Goal: Transaction & Acquisition: Book appointment/travel/reservation

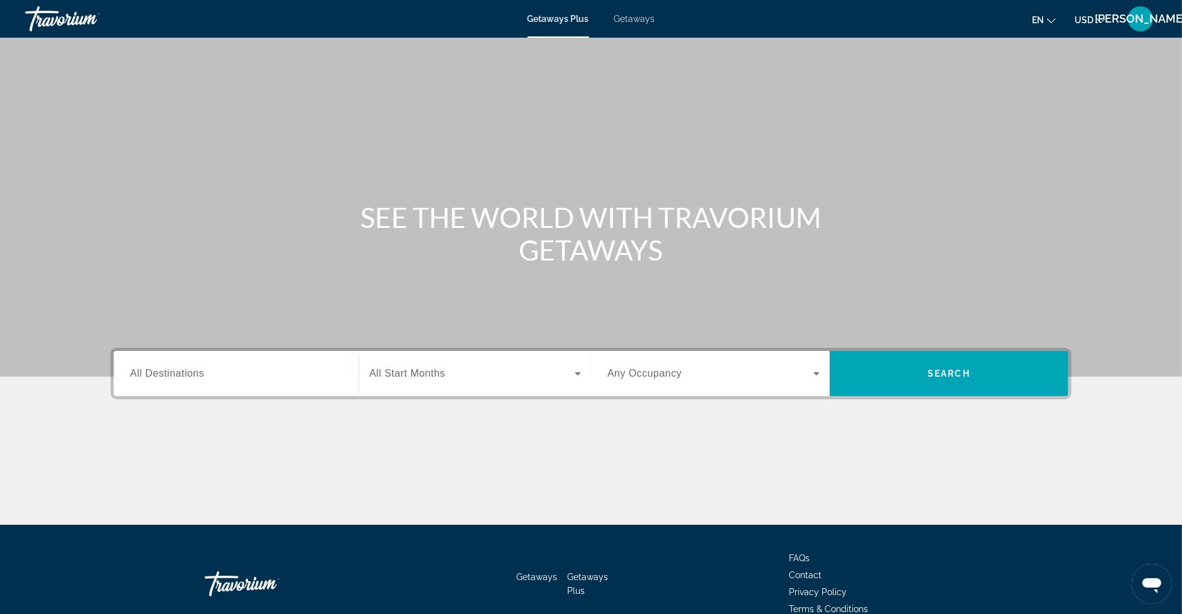
click at [190, 373] on span "All Destinations" at bounding box center [167, 373] width 74 height 11
click at [190, 373] on input "Destination All Destinations" at bounding box center [236, 374] width 212 height 15
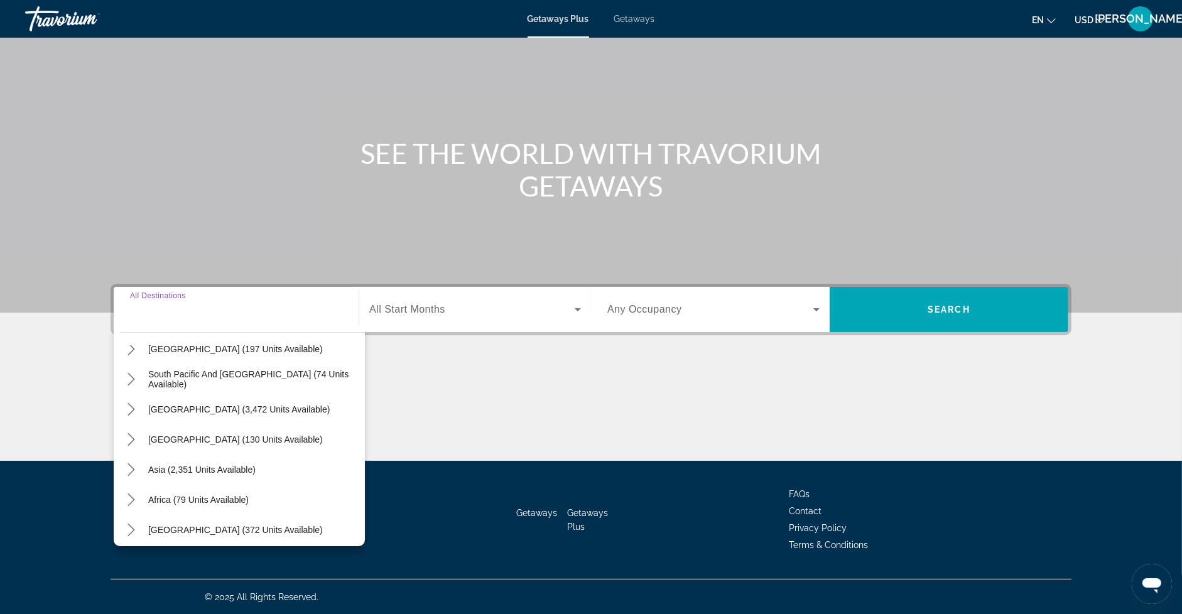
scroll to position [201, 0]
click at [134, 465] on icon "Toggle Asia (2,351 units available) submenu" at bounding box center [131, 467] width 13 height 13
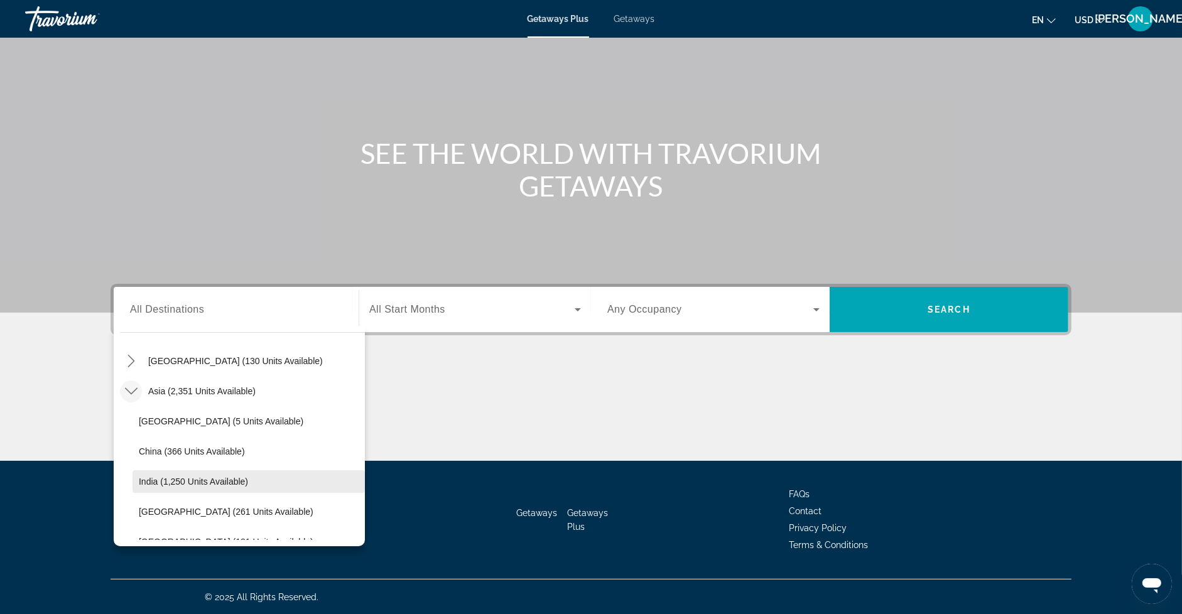
scroll to position [262, 0]
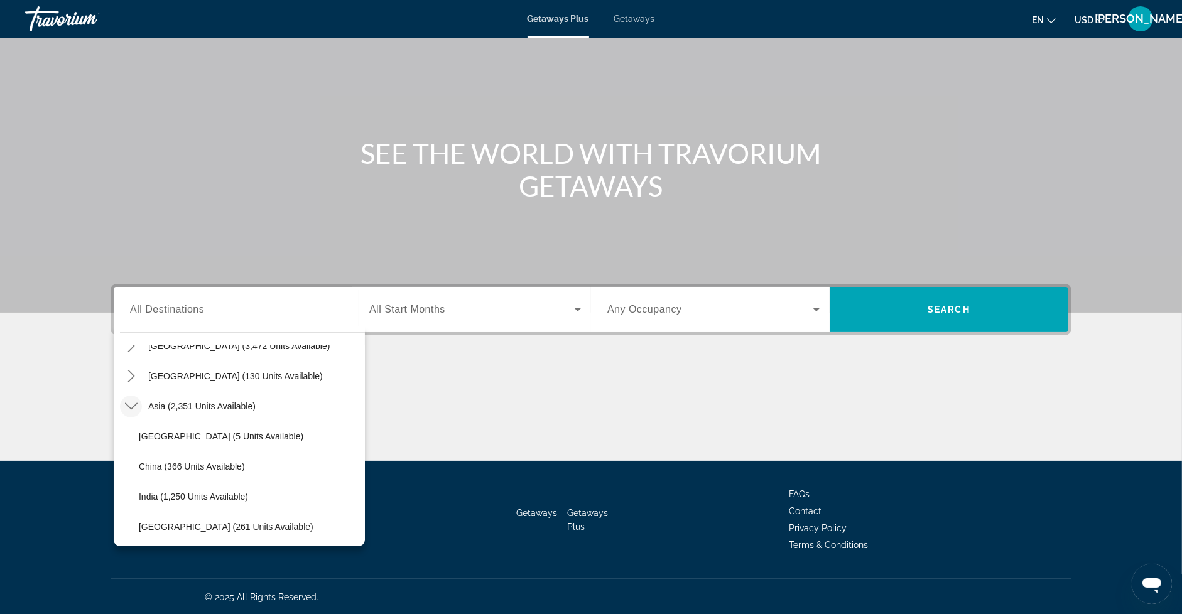
click at [648, 16] on span "Getaways" at bounding box center [634, 19] width 41 height 10
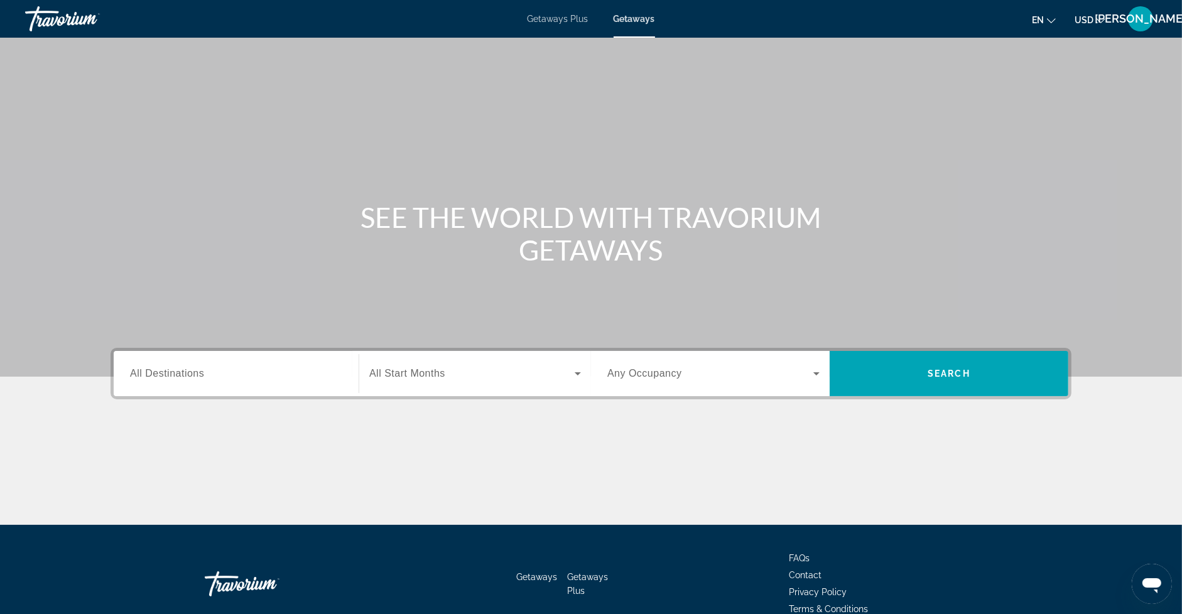
click at [167, 369] on span "All Destinations" at bounding box center [167, 373] width 74 height 11
click at [167, 369] on input "Destination All Destinations" at bounding box center [236, 374] width 212 height 15
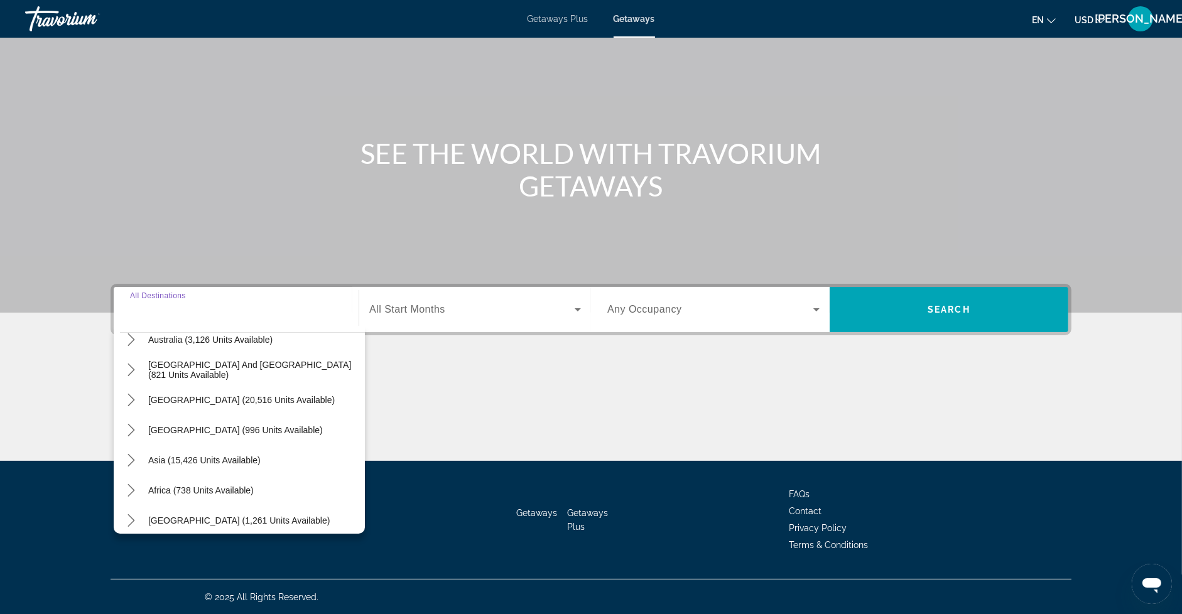
scroll to position [203, 0]
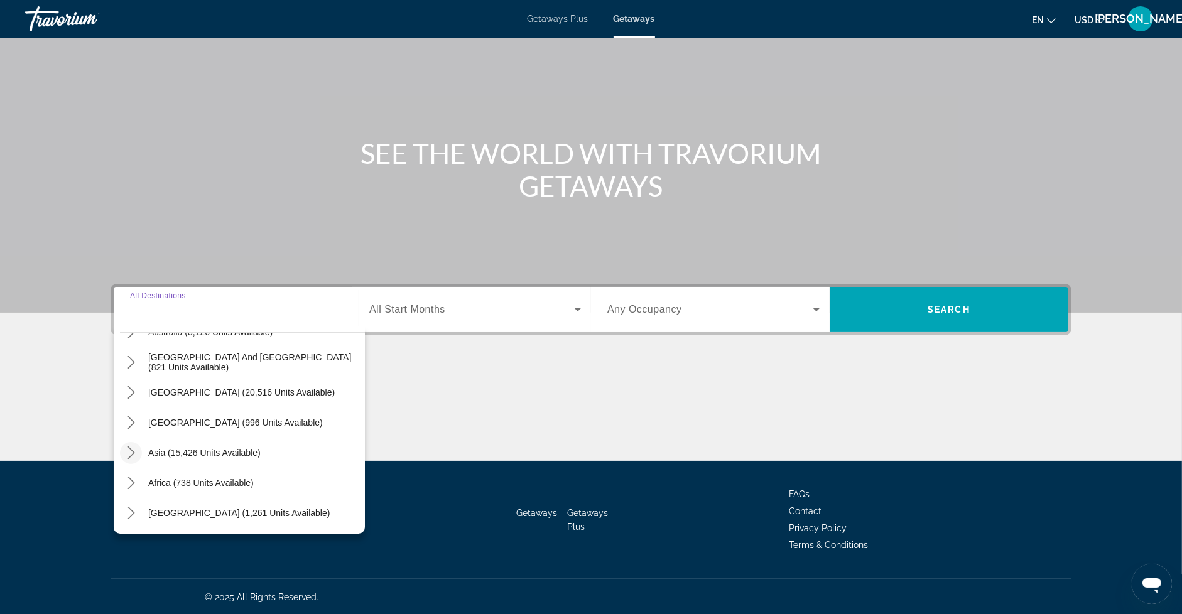
click at [131, 452] on icon "Toggle Asia (15,426 units available) submenu" at bounding box center [131, 453] width 13 height 13
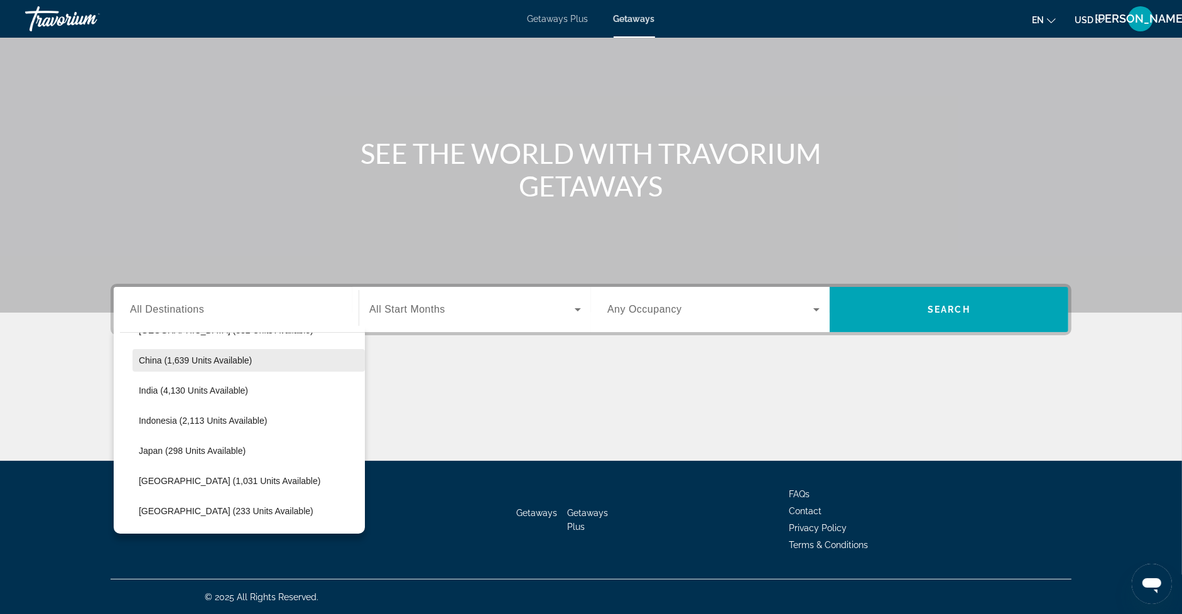
scroll to position [389, 0]
click at [204, 443] on span "Japan (298 units available)" at bounding box center [192, 447] width 107 height 10
type input "**********"
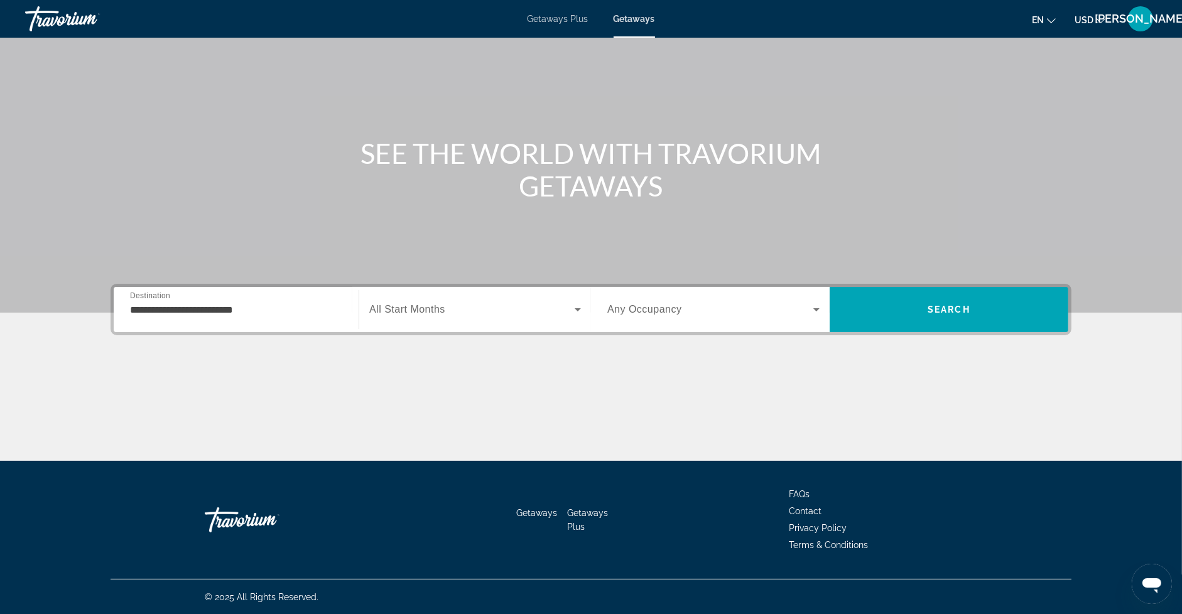
click at [407, 310] on span "All Start Months" at bounding box center [407, 309] width 76 height 11
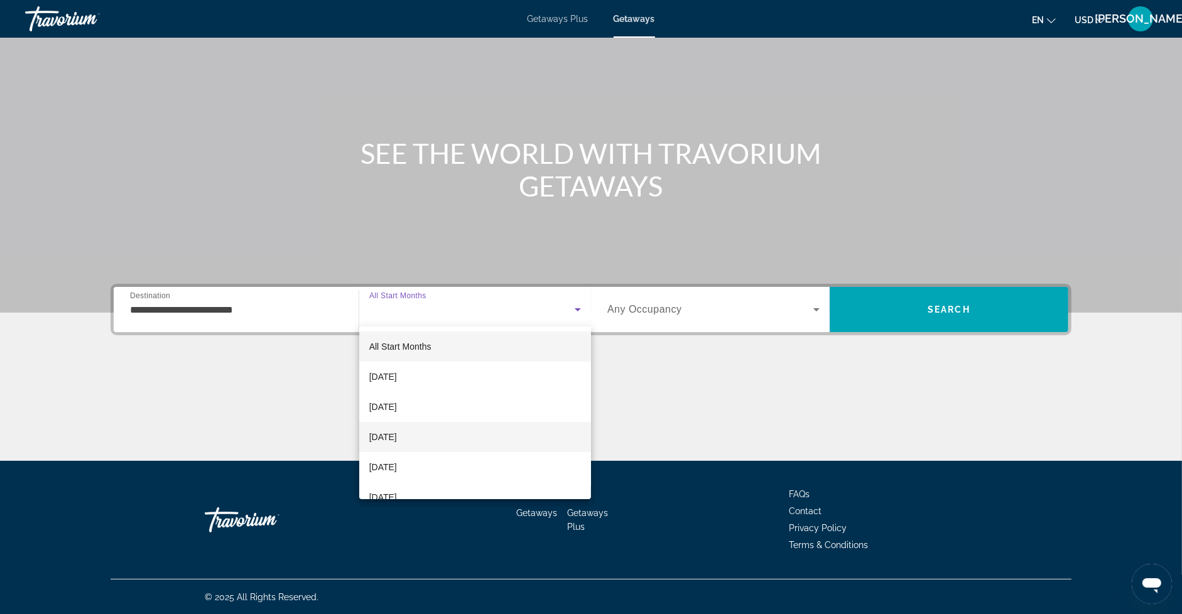
click at [397, 438] on span "December 2025" at bounding box center [383, 437] width 28 height 15
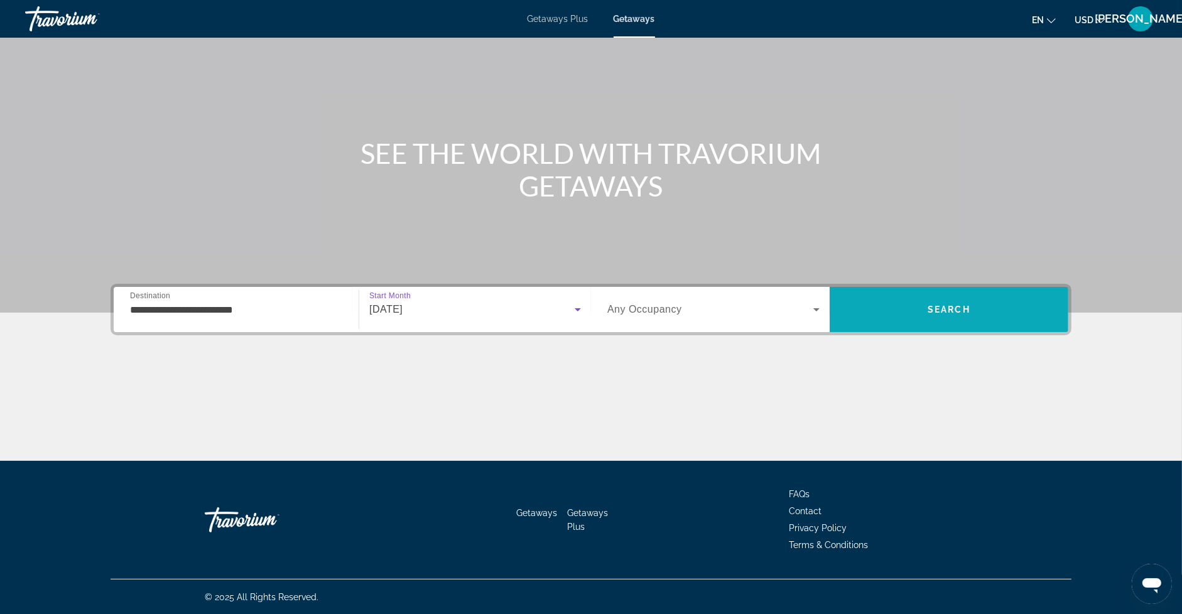
click at [892, 304] on span "Search" at bounding box center [949, 310] width 239 height 30
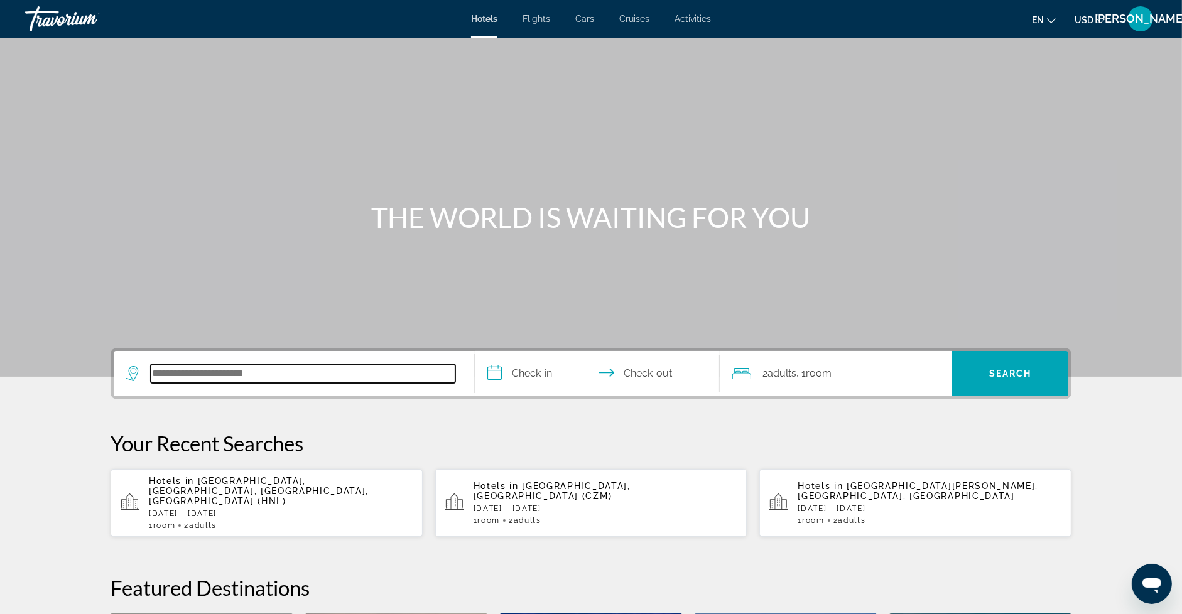
click at [244, 374] on input "Search hotel destination" at bounding box center [303, 373] width 305 height 19
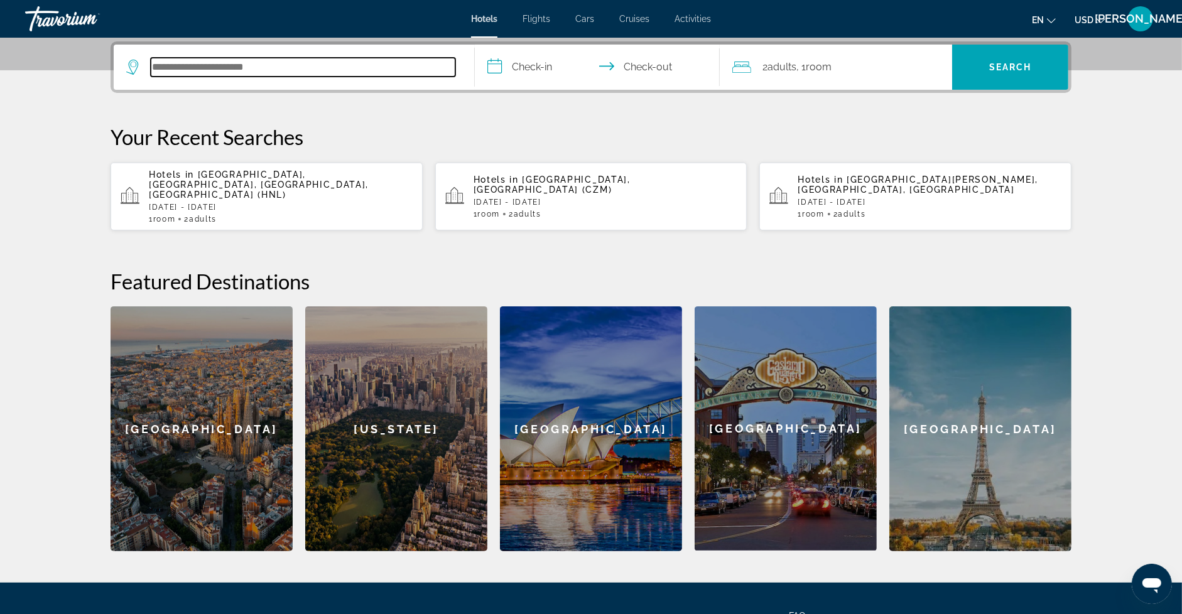
scroll to position [307, 0]
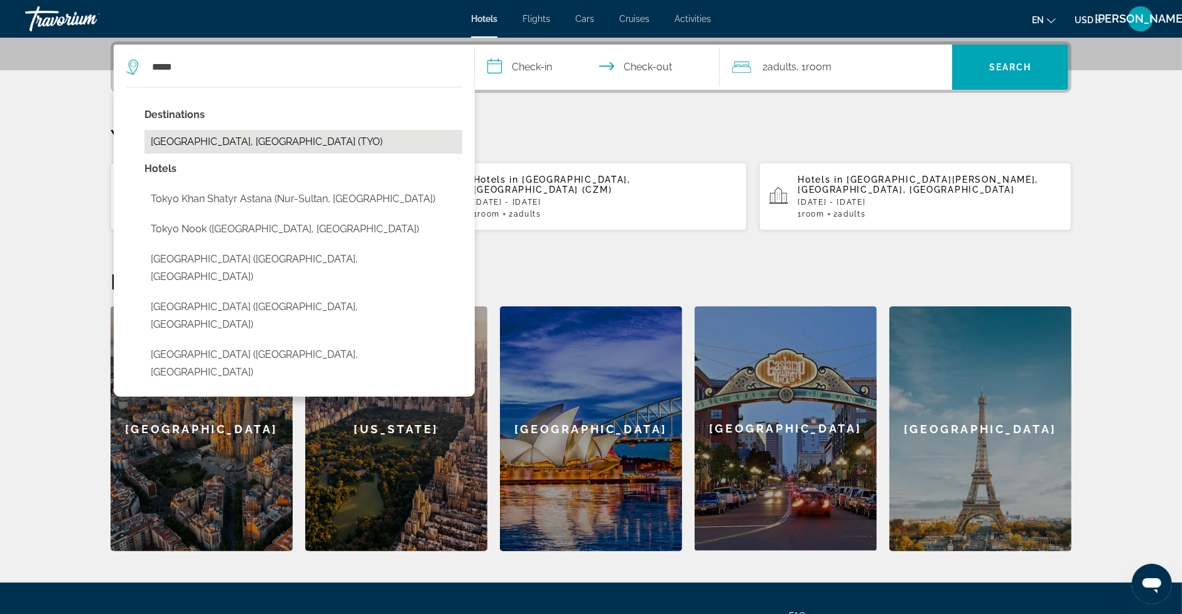
click at [220, 144] on button "[GEOGRAPHIC_DATA], [GEOGRAPHIC_DATA] (TYO)" at bounding box center [303, 142] width 318 height 24
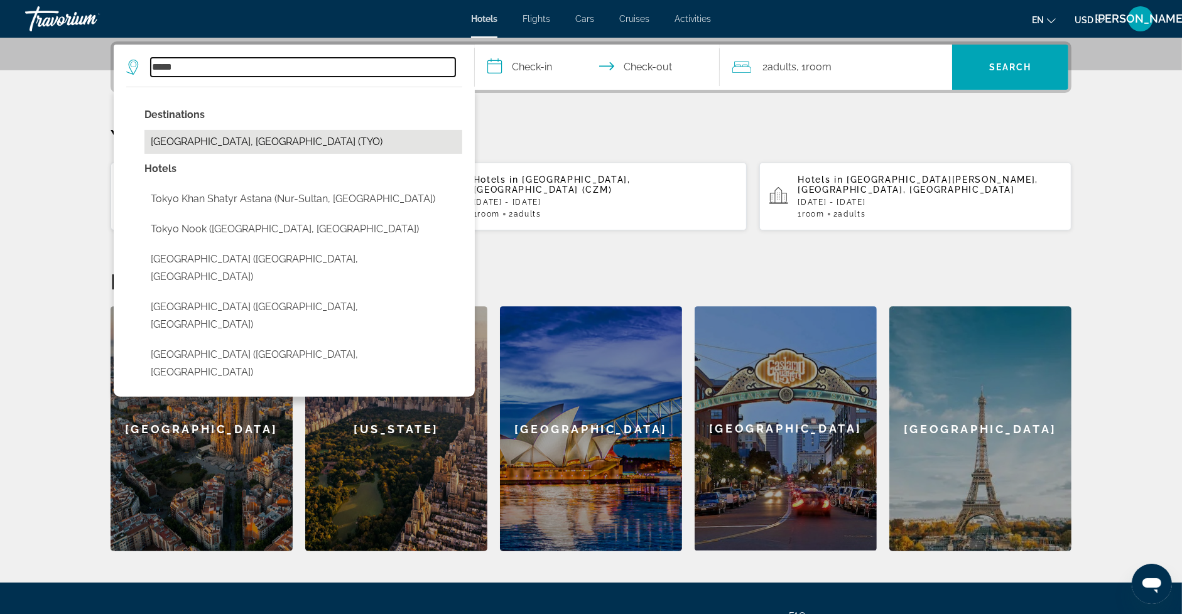
type input "**********"
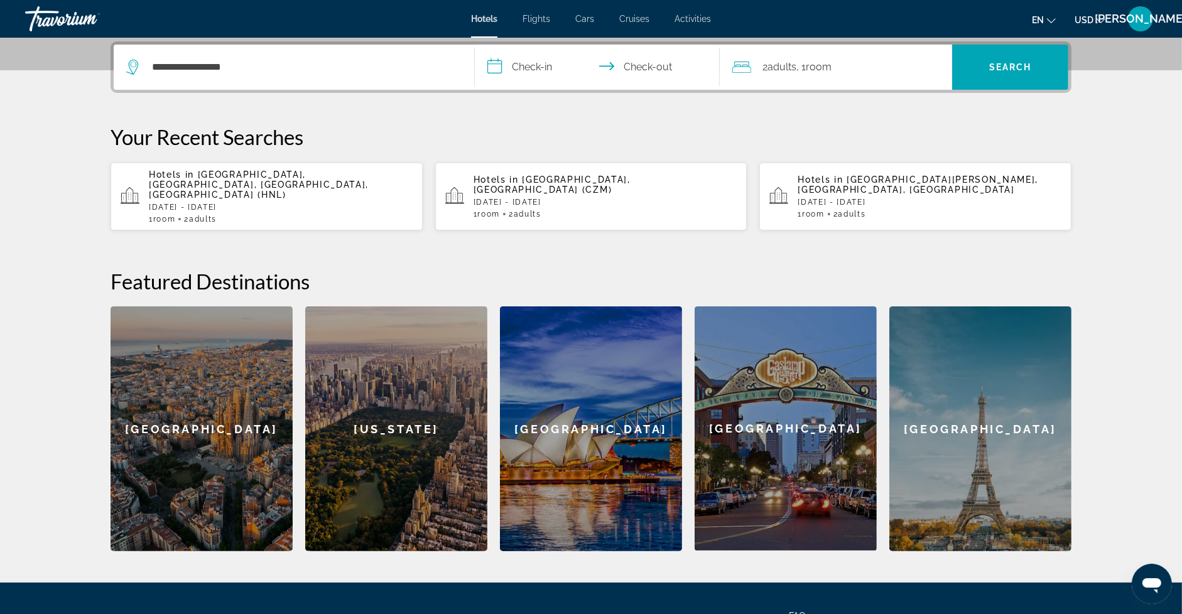
click at [543, 62] on input "**********" at bounding box center [600, 69] width 250 height 49
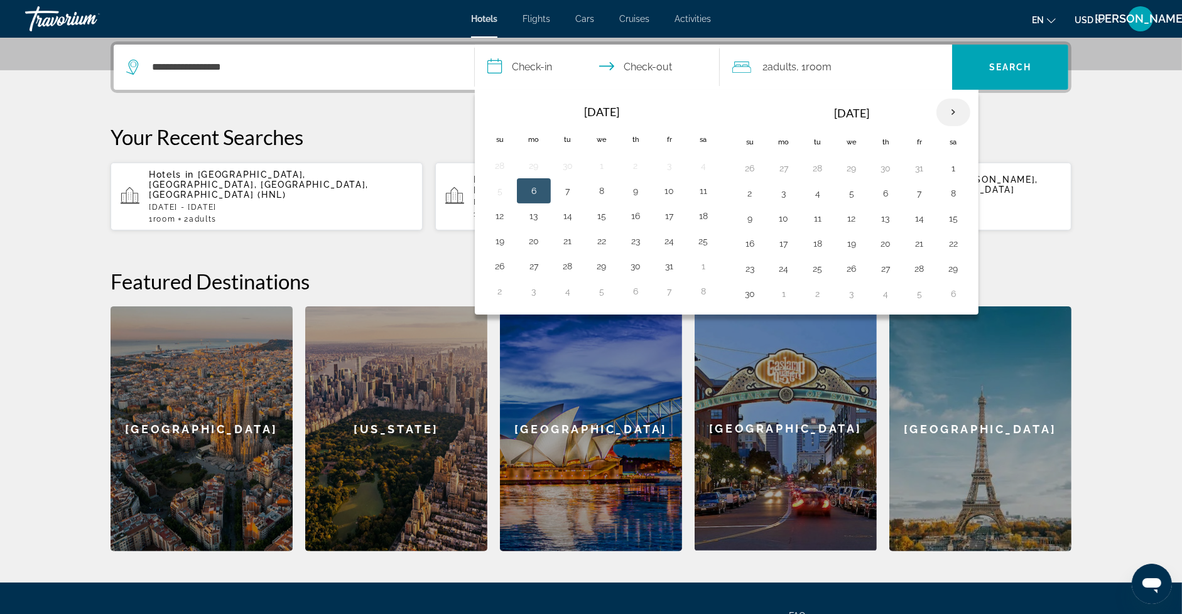
click at [942, 106] on th "Next month" at bounding box center [954, 113] width 34 height 28
click at [843, 165] on button "3" at bounding box center [852, 169] width 20 height 18
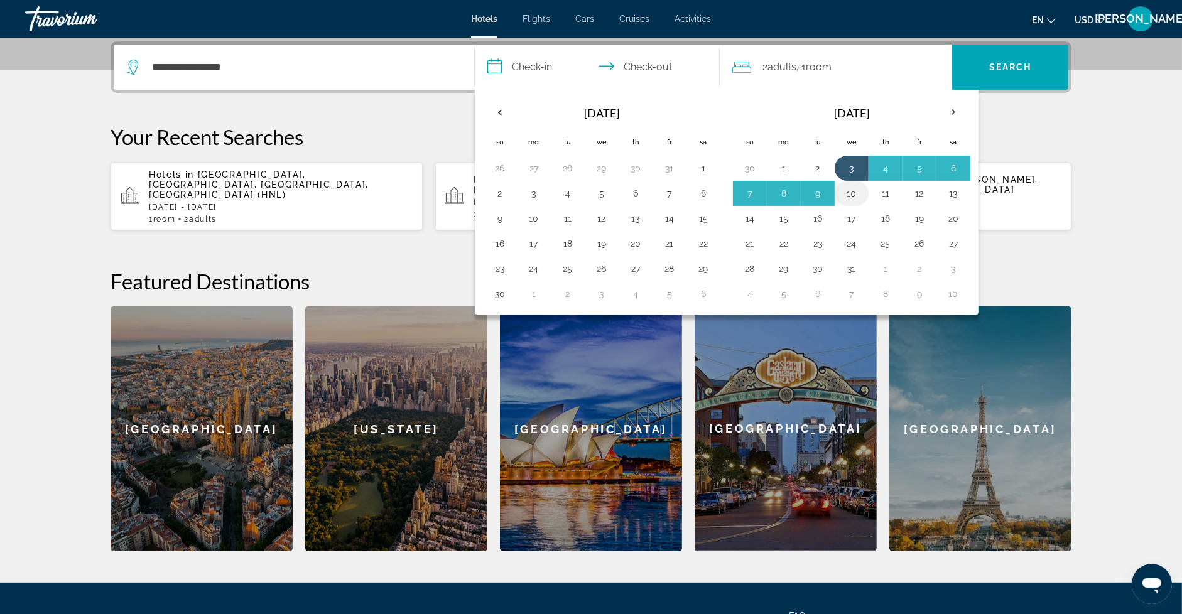
click at [845, 188] on button "10" at bounding box center [852, 194] width 20 height 18
type input "**********"
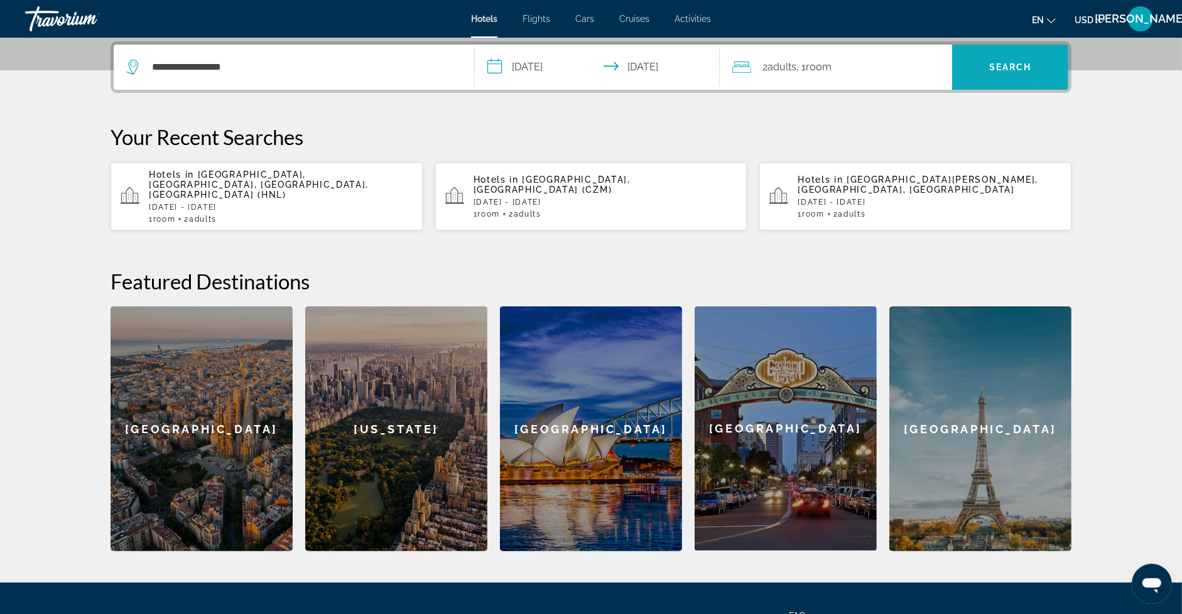
click at [1021, 60] on span "Search" at bounding box center [1010, 67] width 116 height 30
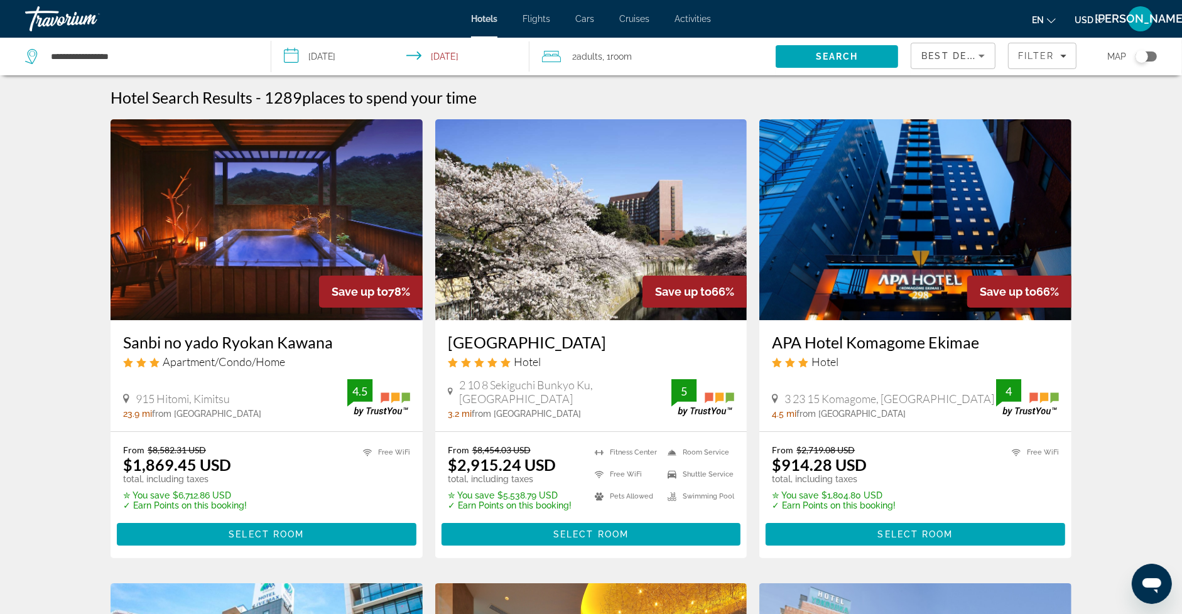
click at [989, 224] on img "Main content" at bounding box center [915, 219] width 312 height 201
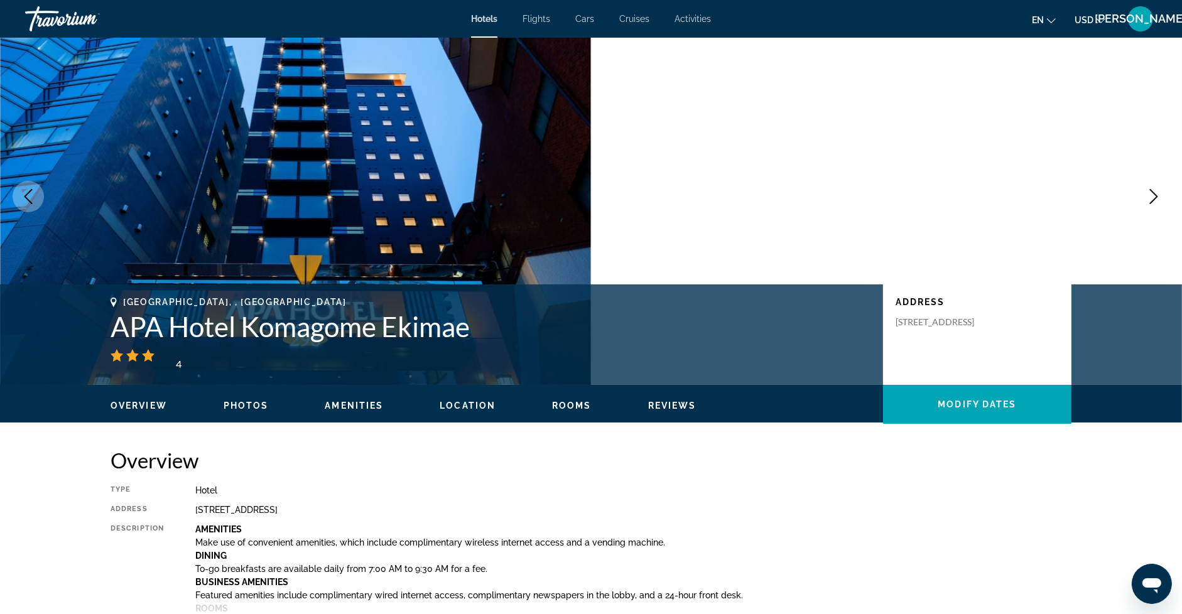
scroll to position [32, 0]
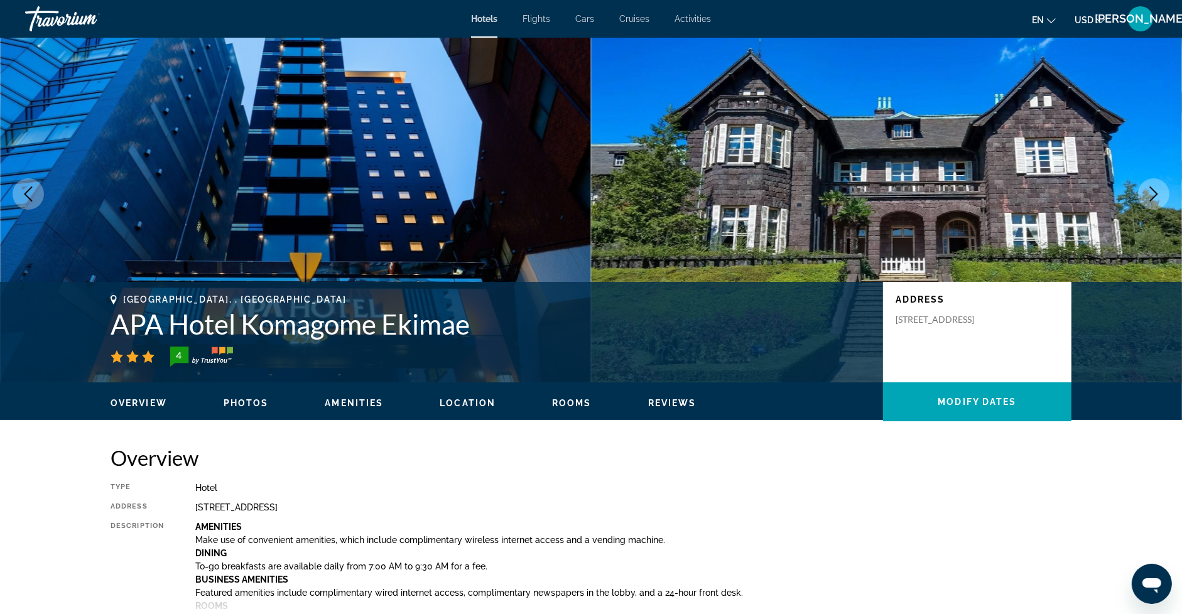
click at [1156, 192] on icon "Next image" at bounding box center [1153, 194] width 15 height 15
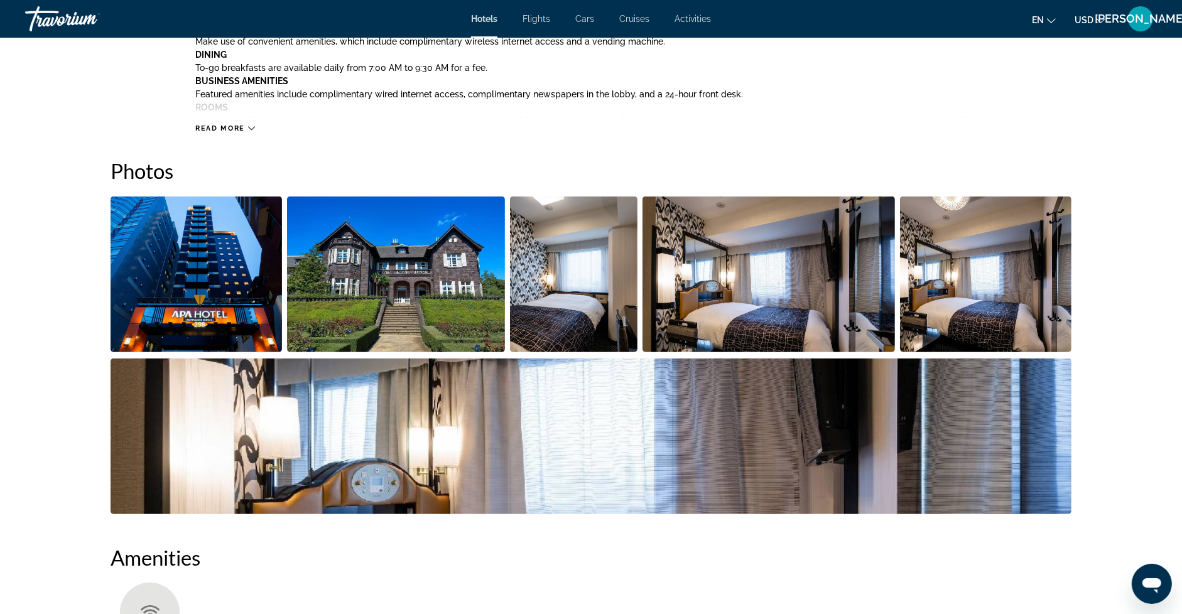
scroll to position [531, 0]
click at [227, 277] on img "Open full-screen image slider" at bounding box center [196, 274] width 171 height 156
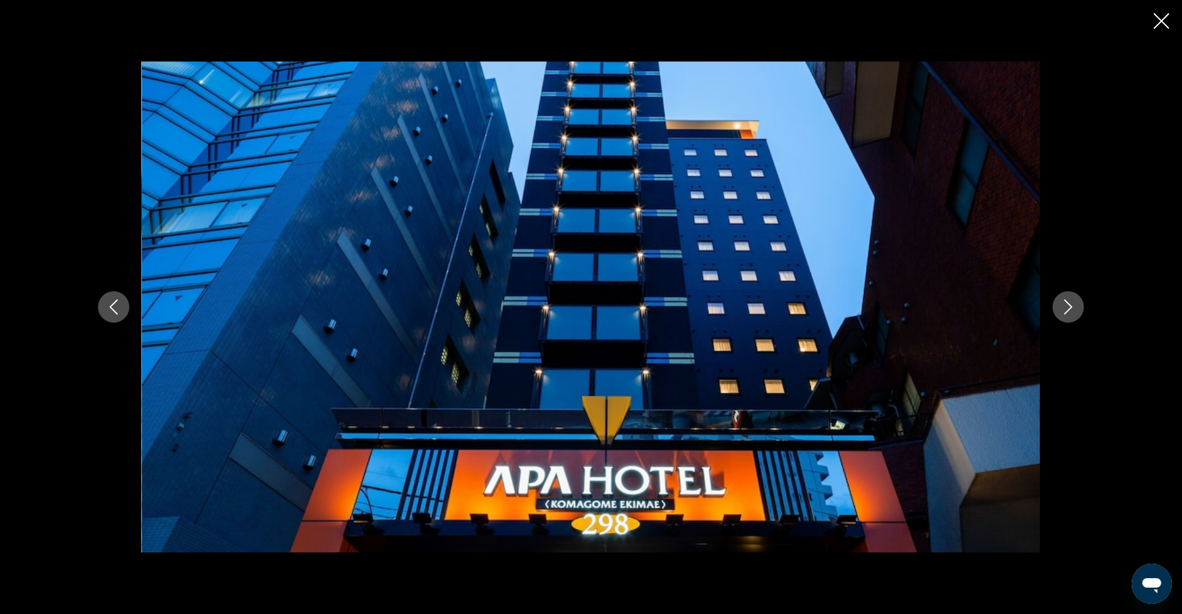
click at [1063, 305] on icon "Next image" at bounding box center [1068, 307] width 15 height 15
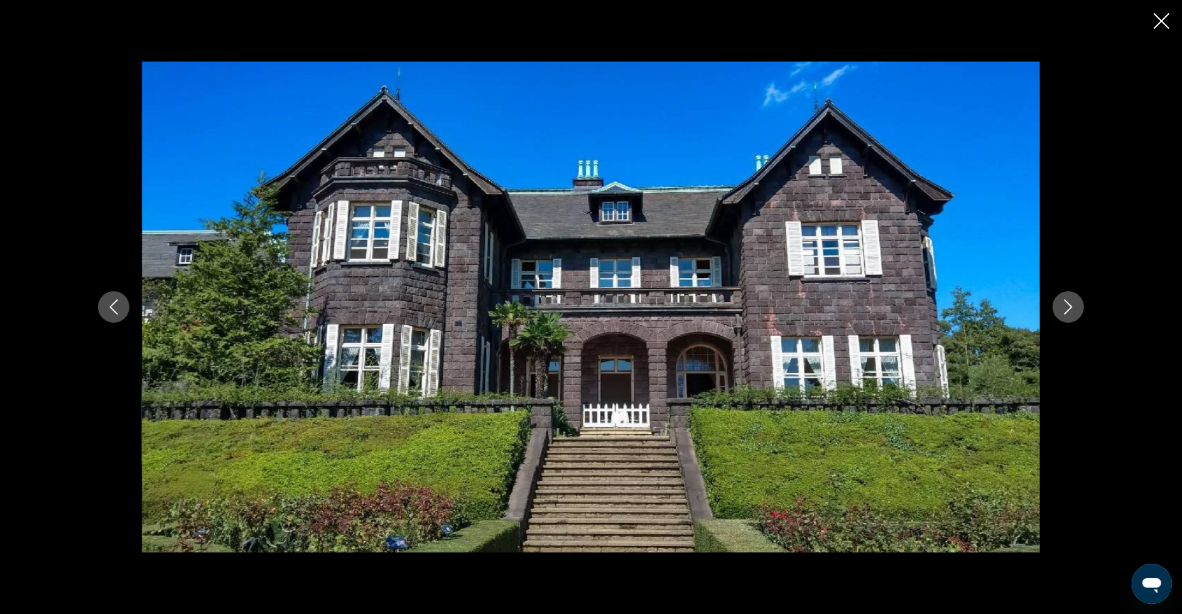
click at [1063, 305] on icon "Next image" at bounding box center [1068, 307] width 15 height 15
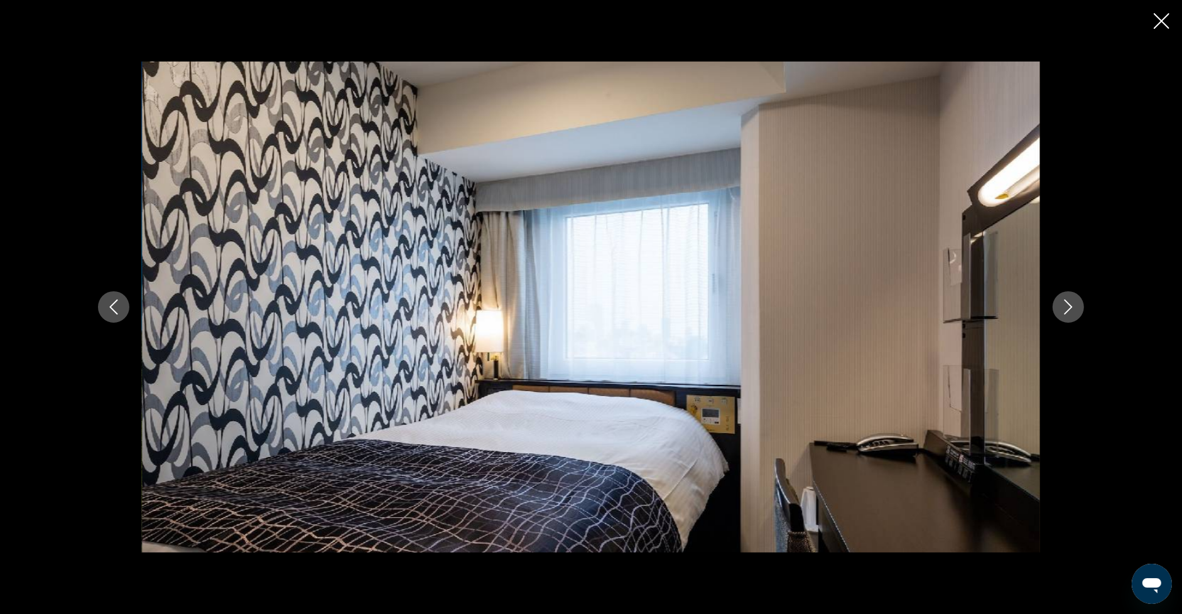
click at [1063, 305] on icon "Next image" at bounding box center [1068, 307] width 15 height 15
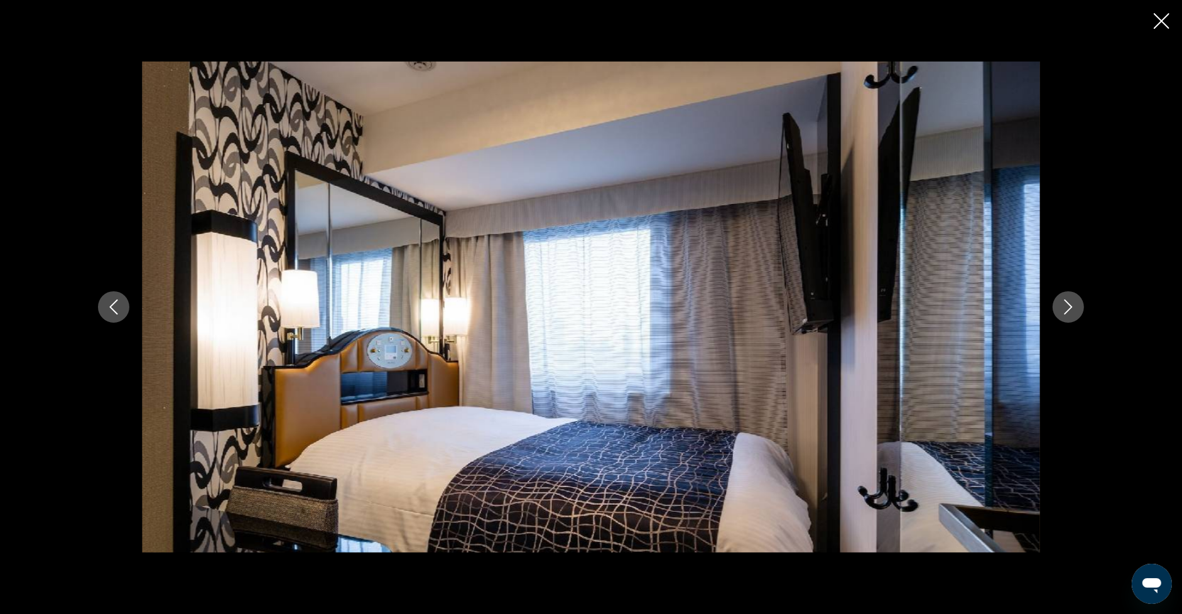
click at [1063, 305] on icon "Next image" at bounding box center [1068, 307] width 15 height 15
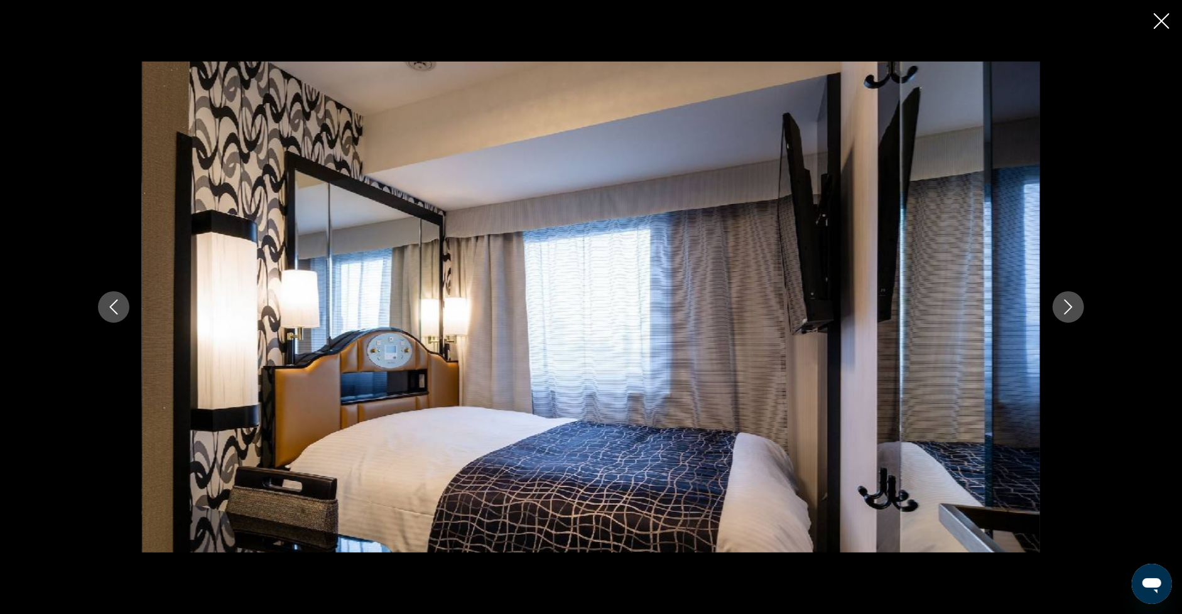
click at [1063, 305] on icon "Next image" at bounding box center [1068, 307] width 15 height 15
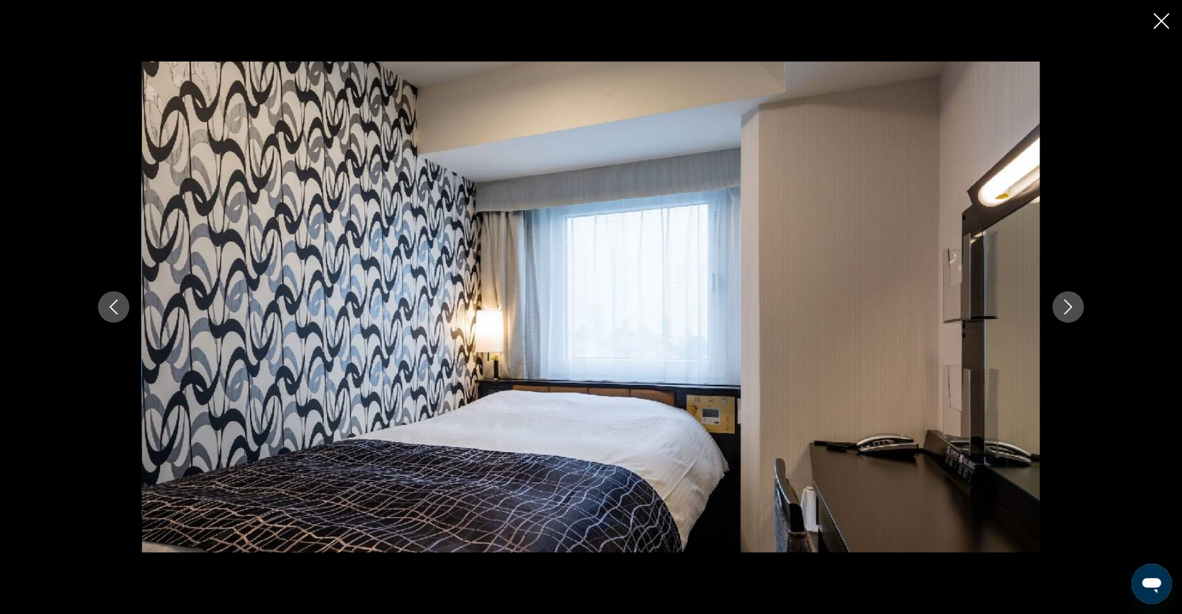
click at [1063, 305] on icon "Next image" at bounding box center [1068, 307] width 15 height 15
click at [1069, 305] on icon "Next image" at bounding box center [1068, 307] width 15 height 15
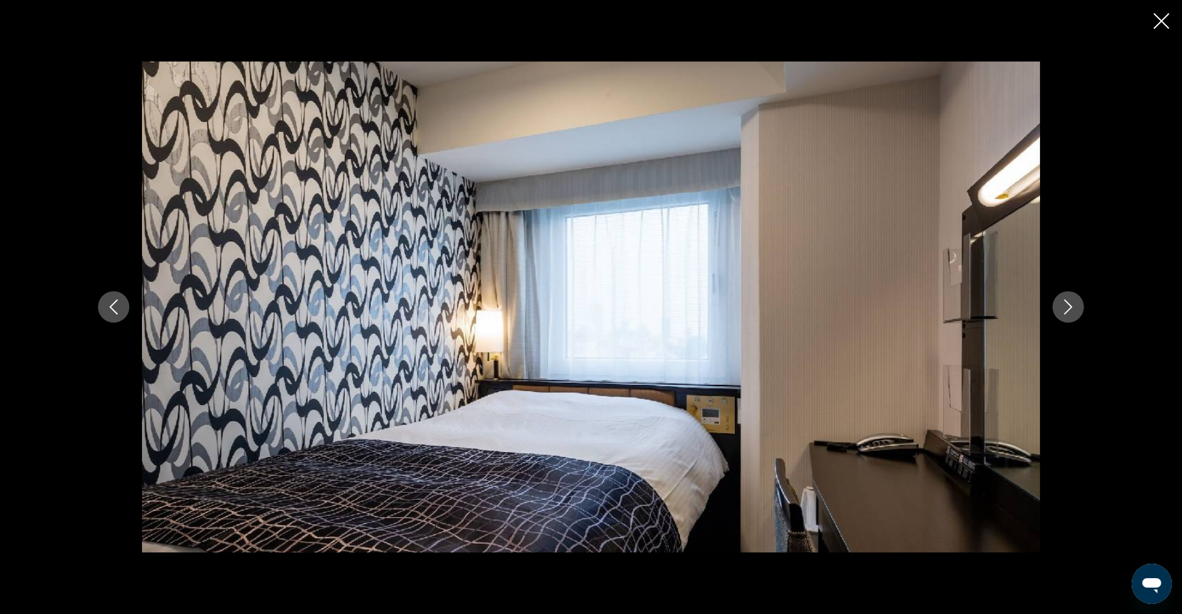
click at [1069, 305] on icon "Next image" at bounding box center [1068, 307] width 15 height 15
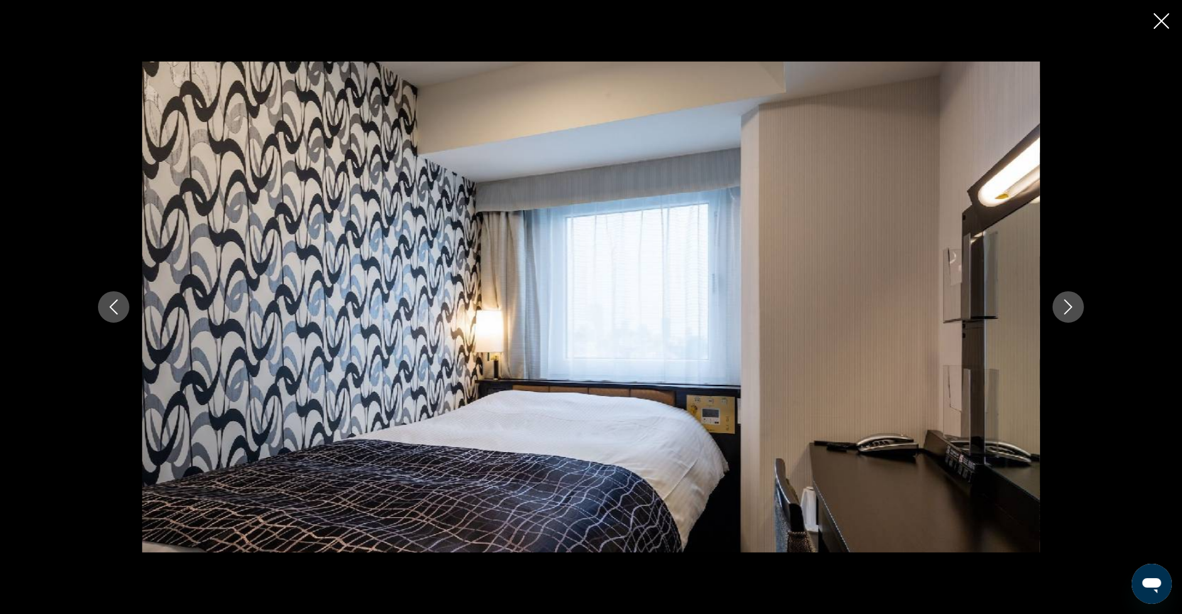
click at [1069, 305] on icon "Next image" at bounding box center [1068, 307] width 15 height 15
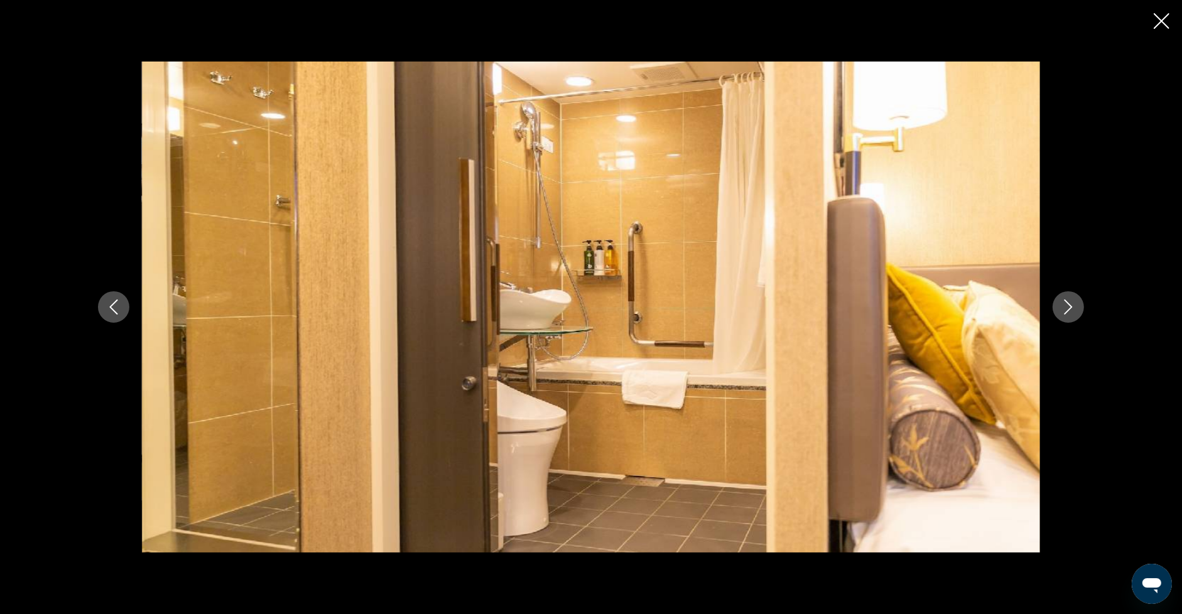
click at [1069, 305] on icon "Next image" at bounding box center [1068, 307] width 15 height 15
click at [1164, 15] on icon "Close slideshow" at bounding box center [1162, 21] width 16 height 16
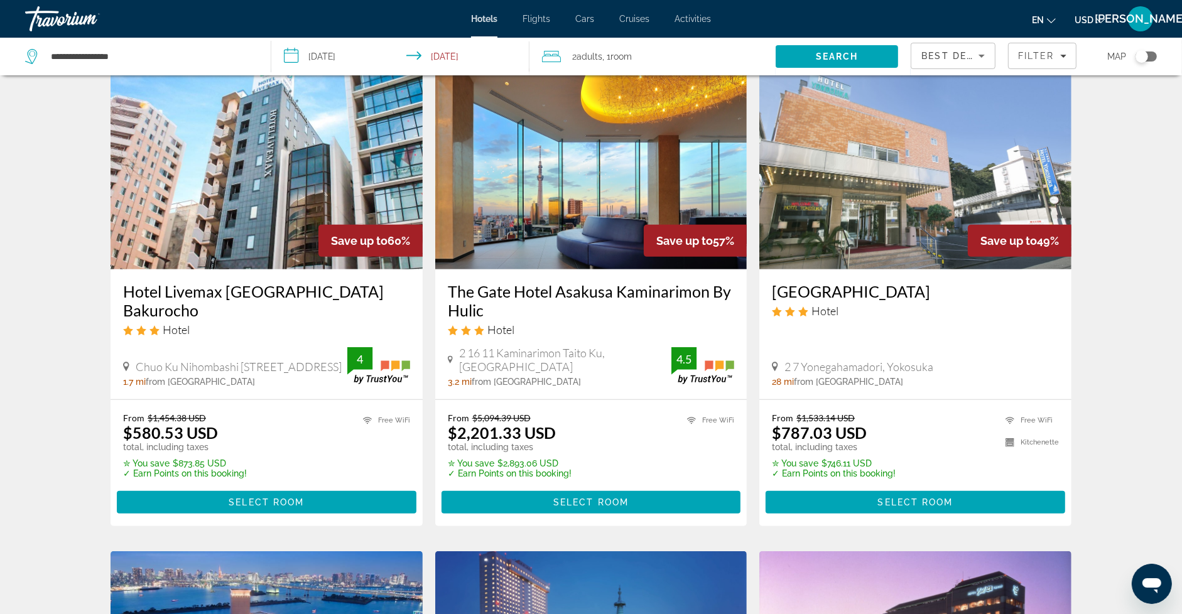
scroll to position [503, 0]
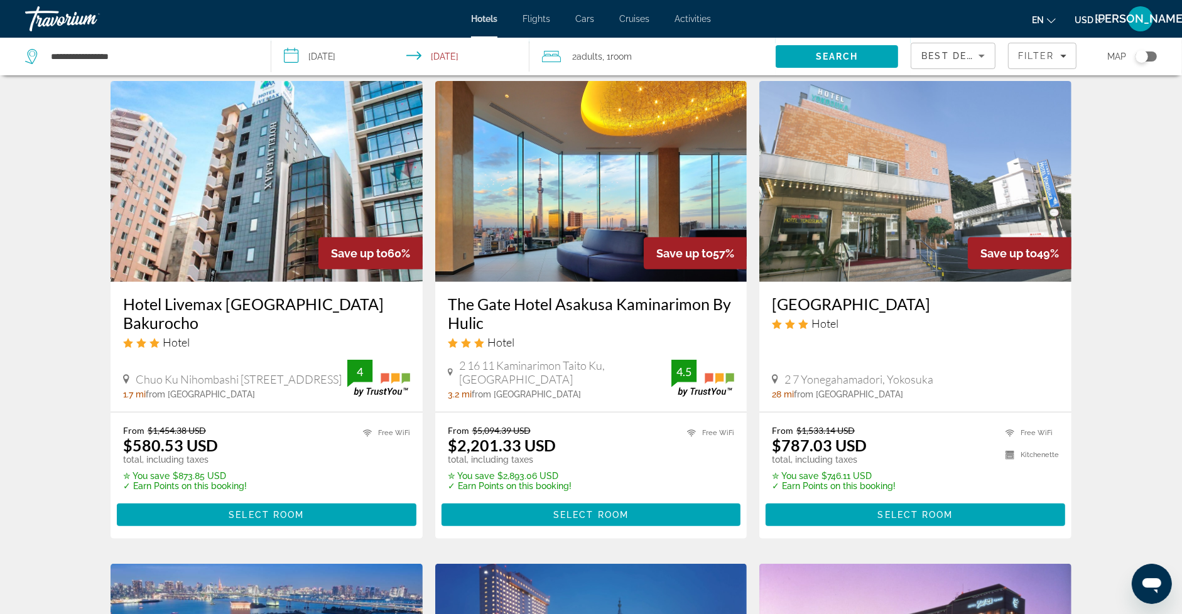
click at [563, 211] on img "Main content" at bounding box center [591, 181] width 312 height 201
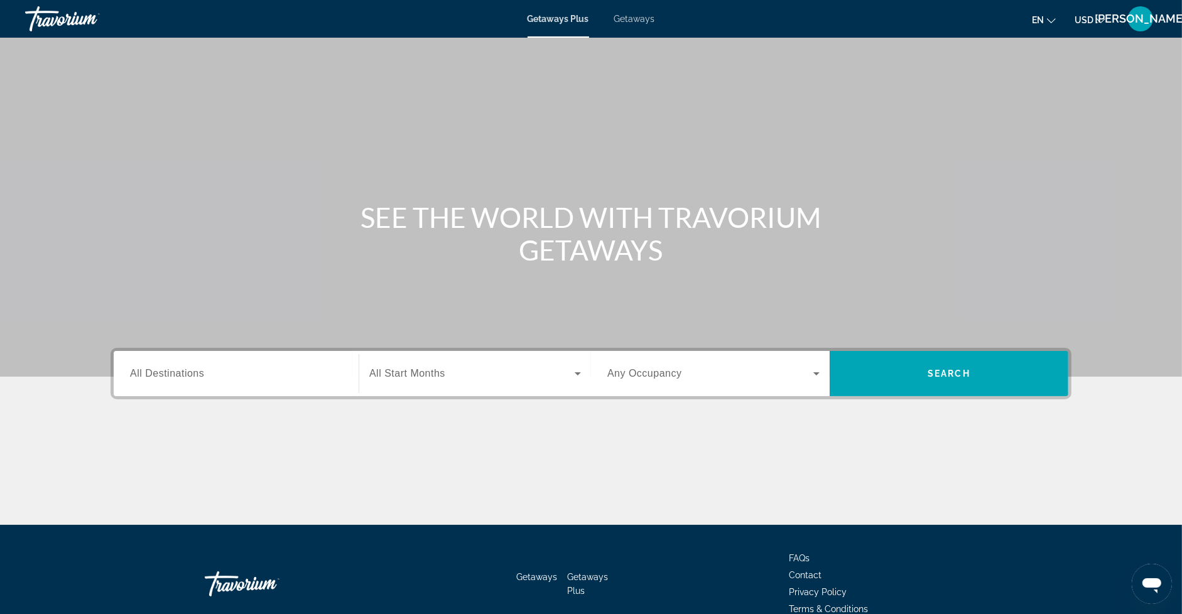
click at [201, 369] on span "All Destinations" at bounding box center [167, 373] width 74 height 11
click at [201, 369] on input "Destination All Destinations" at bounding box center [236, 374] width 212 height 15
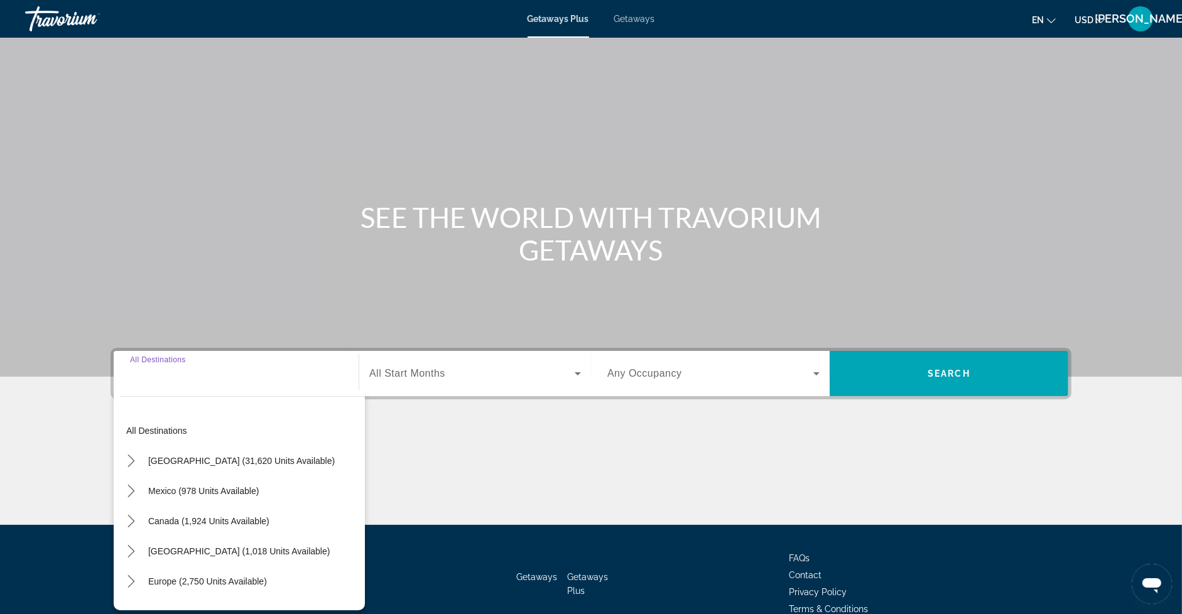
scroll to position [64, 0]
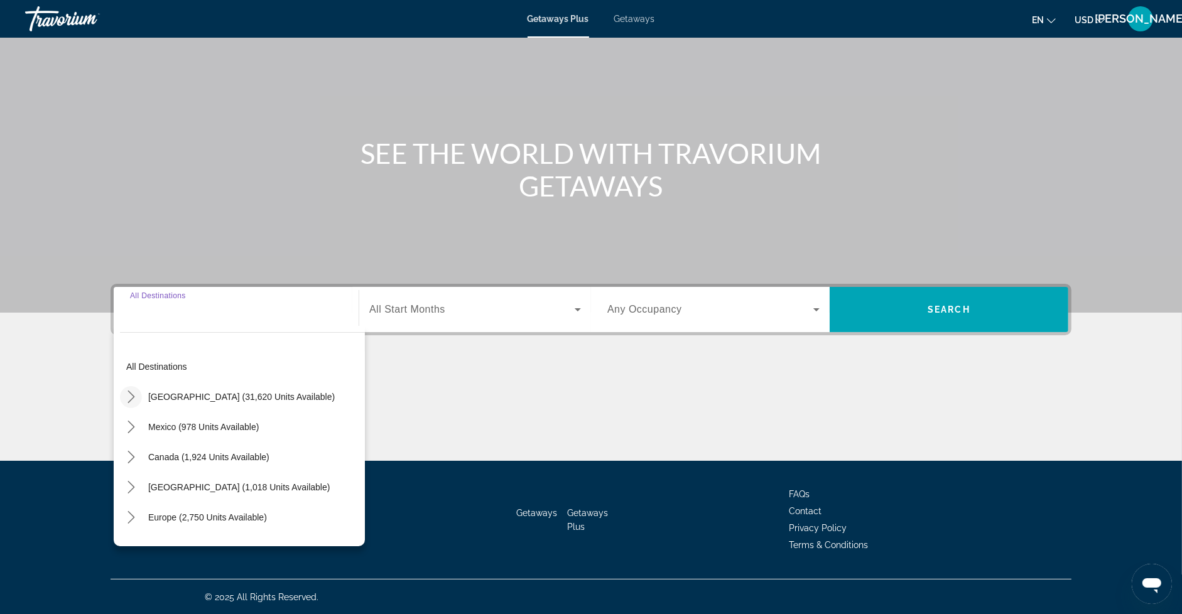
click at [134, 396] on icon "Toggle United States (31,620 units available) submenu" at bounding box center [131, 397] width 13 height 13
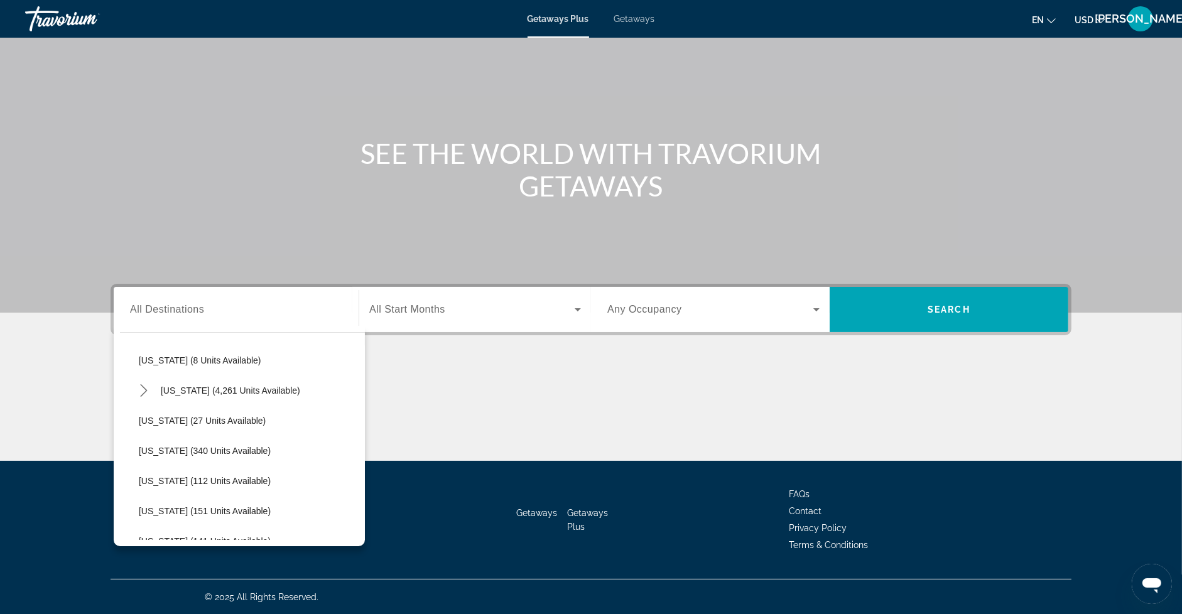
scroll to position [186, 0]
click at [141, 386] on icon "Toggle Florida (4,261 units available) submenu" at bounding box center [143, 392] width 7 height 13
click at [182, 418] on span "Orlando & Disney Area (6,679 units available)" at bounding box center [242, 422] width 182 height 10
type input "**********"
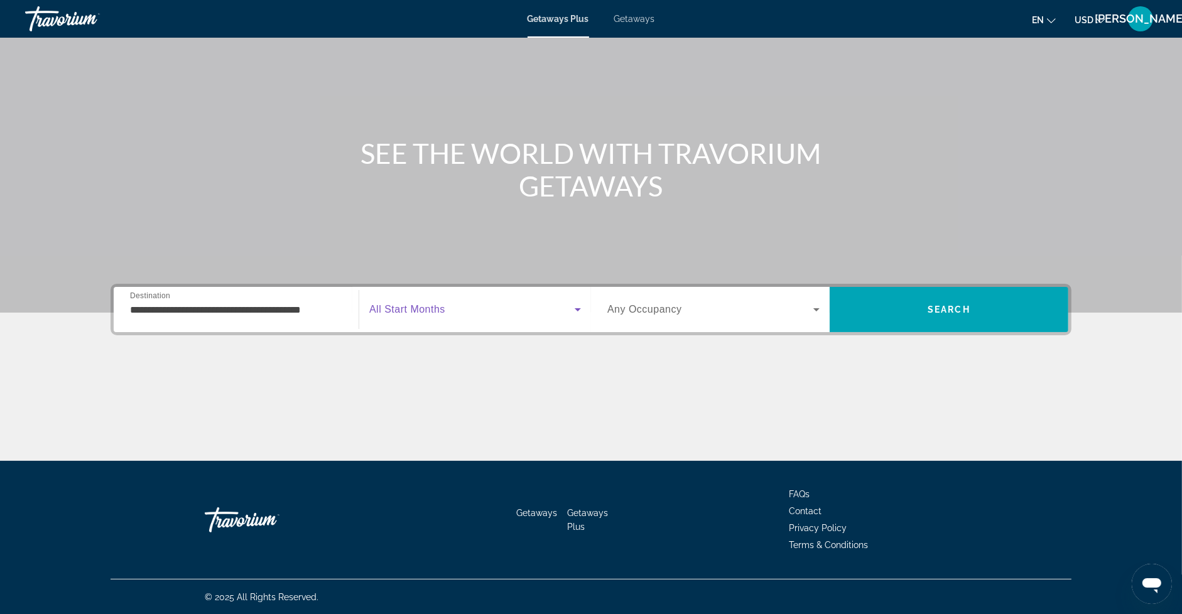
click at [455, 307] on span "Search widget" at bounding box center [471, 309] width 205 height 15
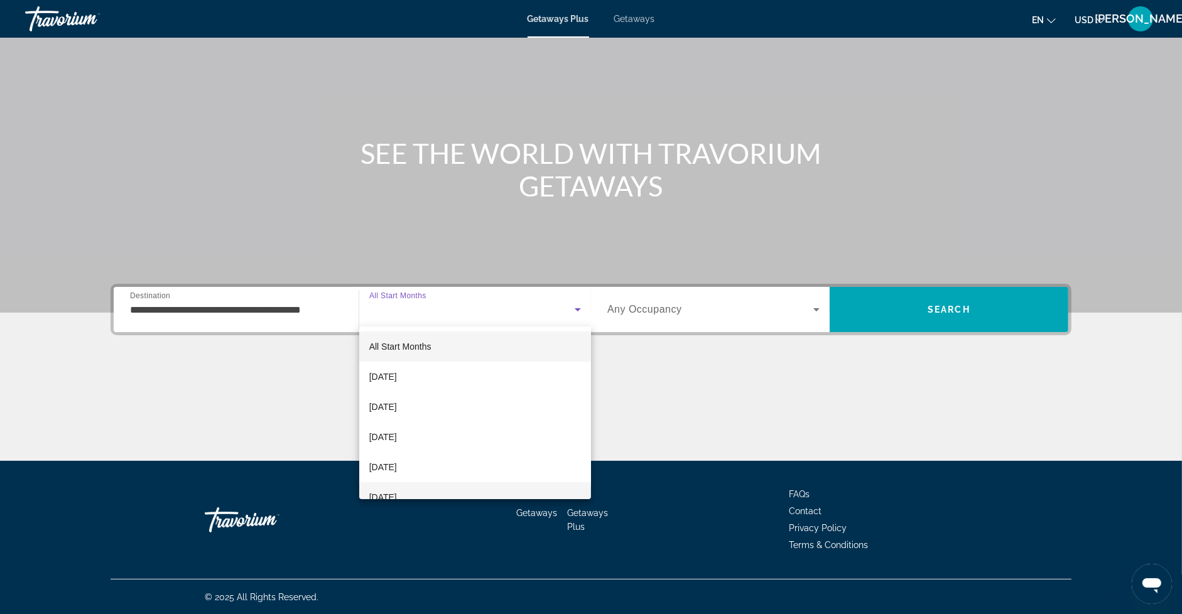
click at [438, 491] on mat-option "February 2026" at bounding box center [475, 497] width 232 height 30
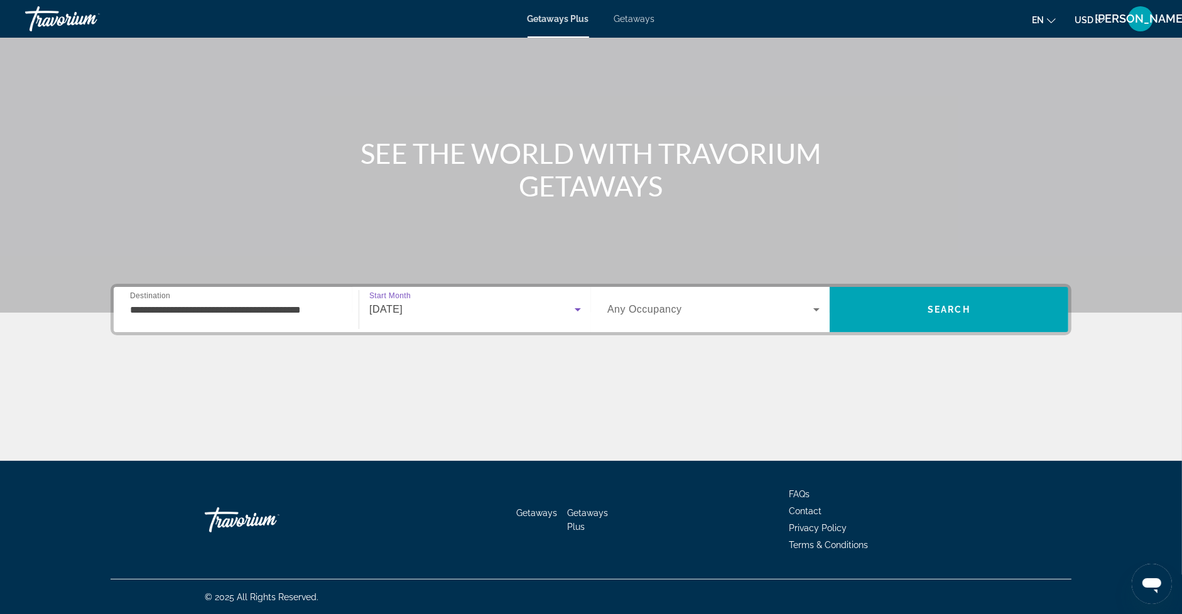
click at [738, 298] on div "Search widget" at bounding box center [713, 309] width 212 height 35
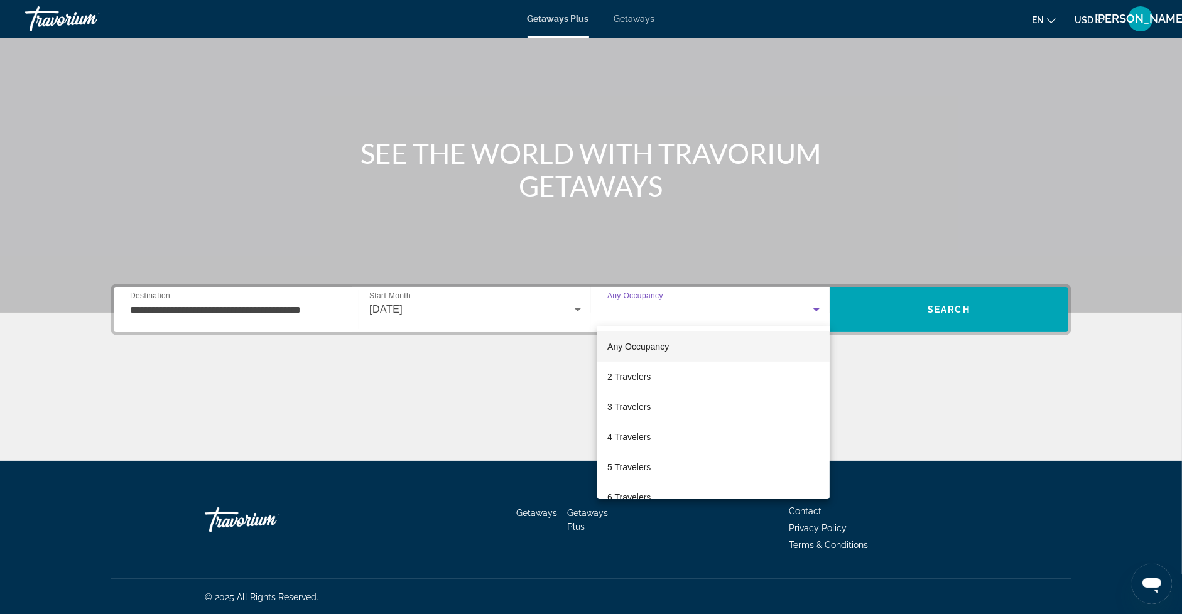
click at [913, 285] on div at bounding box center [591, 307] width 1182 height 614
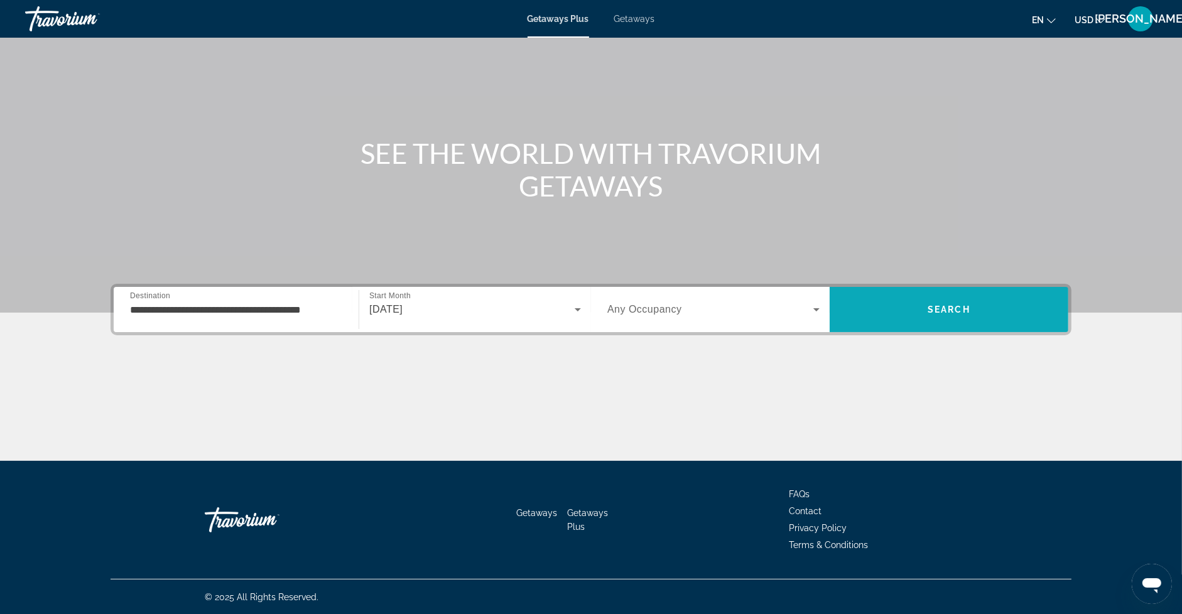
click at [914, 310] on span "Search" at bounding box center [949, 310] width 239 height 30
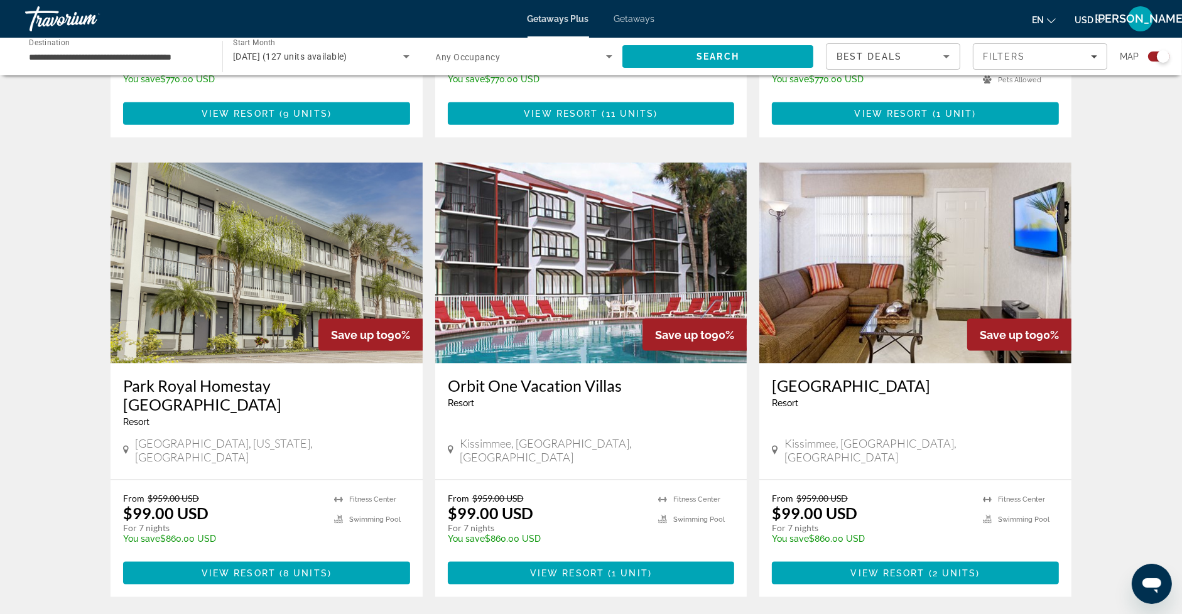
scroll to position [1709, 0]
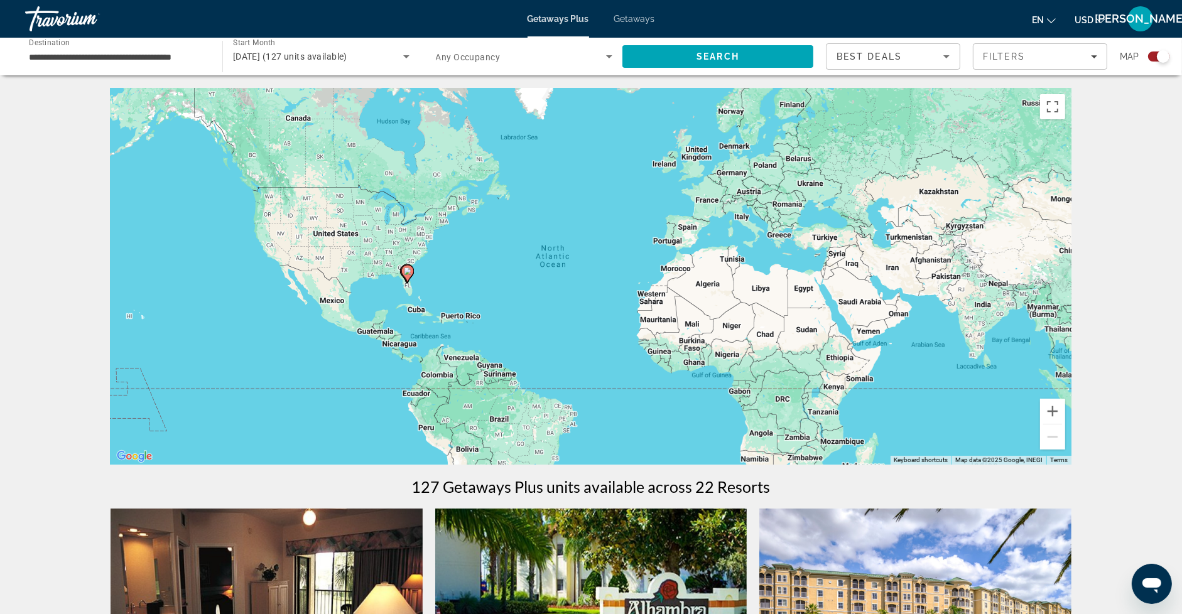
click at [634, 23] on span "Getaways" at bounding box center [634, 19] width 41 height 10
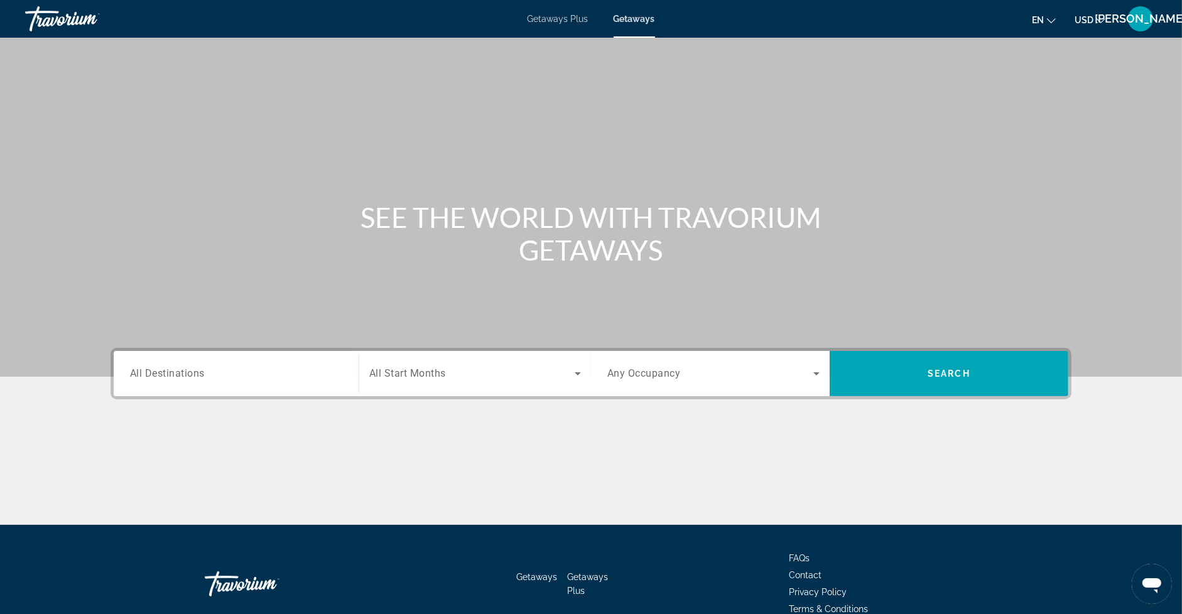
click at [231, 388] on div "Search widget" at bounding box center [236, 374] width 212 height 36
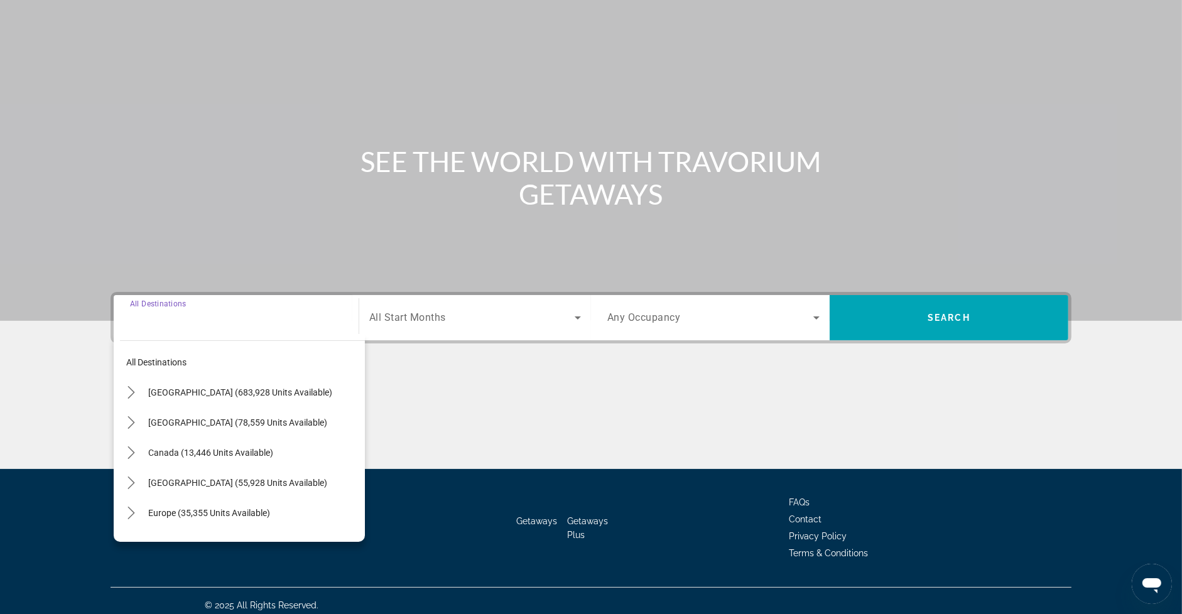
scroll to position [64, 0]
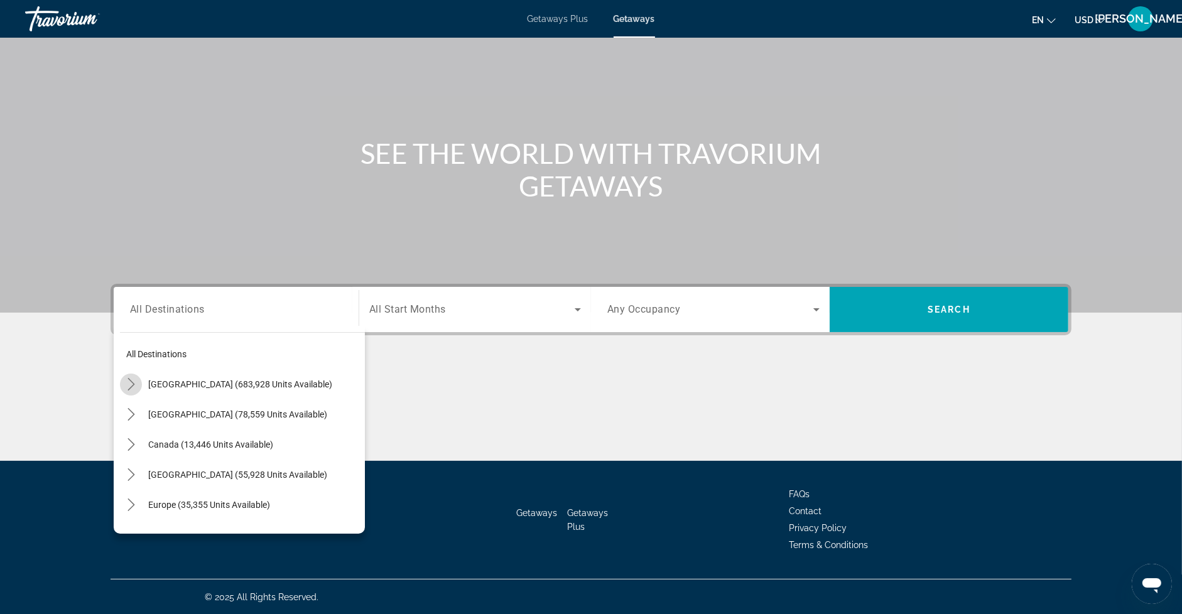
click at [133, 383] on icon "Toggle United States (683,928 units available) submenu" at bounding box center [131, 384] width 7 height 13
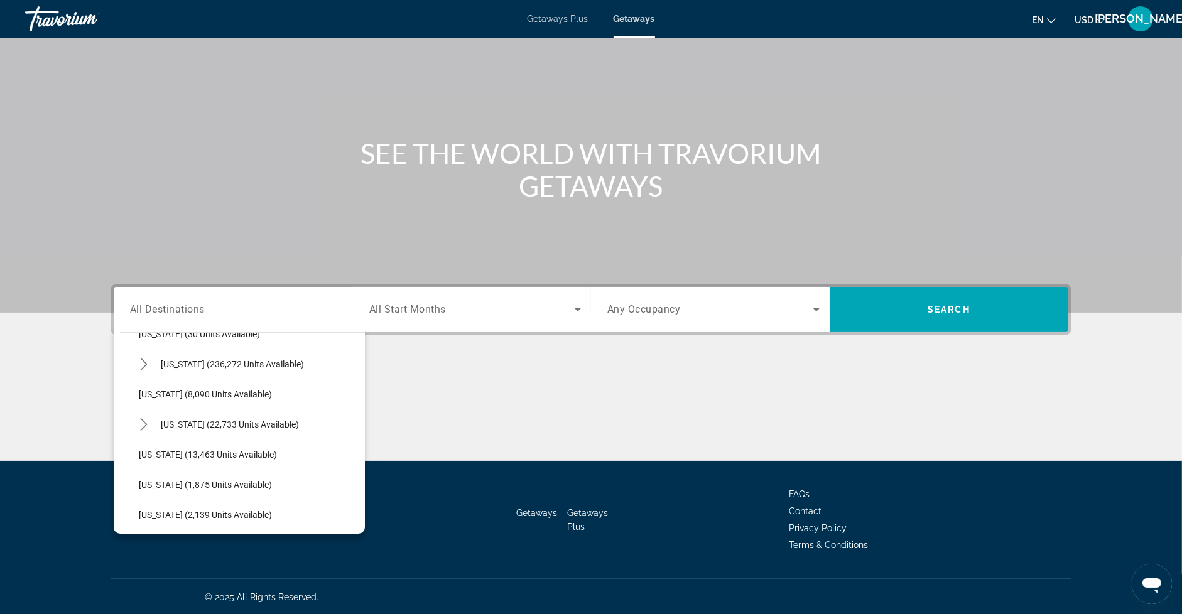
scroll to position [200, 0]
click at [146, 366] on icon "Toggle Florida (236,272 units available) submenu" at bounding box center [144, 365] width 13 height 13
click at [193, 398] on span "Orlando & Disney Area (97,117 units available)" at bounding box center [240, 396] width 179 height 10
type input "**********"
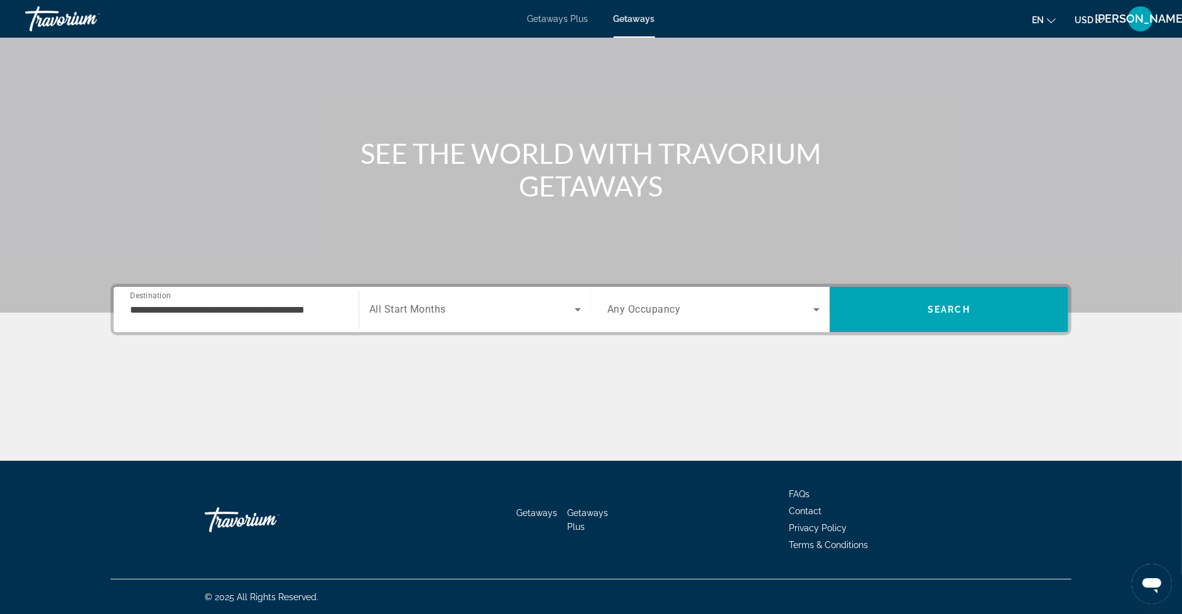
click at [418, 310] on span "All Start Months" at bounding box center [407, 310] width 77 height 12
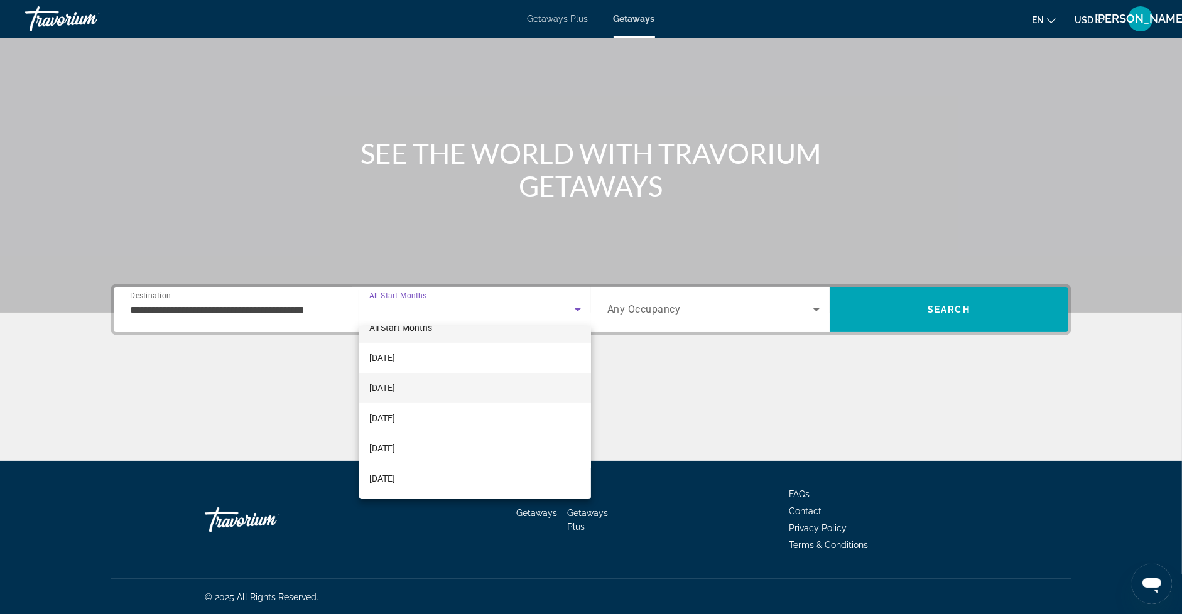
scroll to position [28, 0]
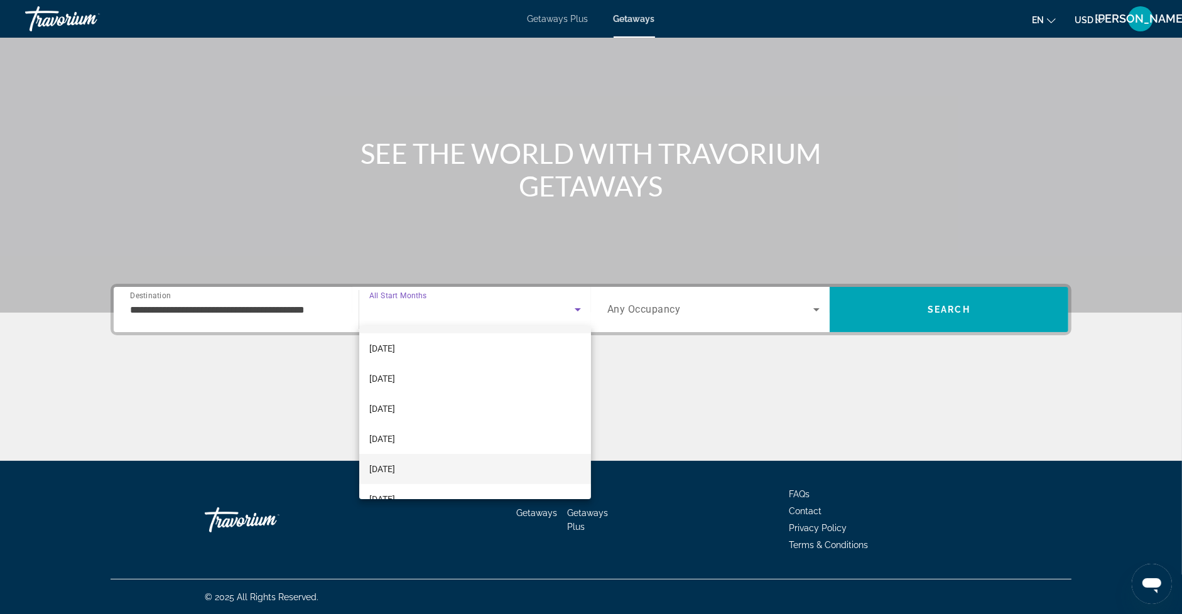
click at [395, 462] on span "February 2026" at bounding box center [382, 469] width 26 height 15
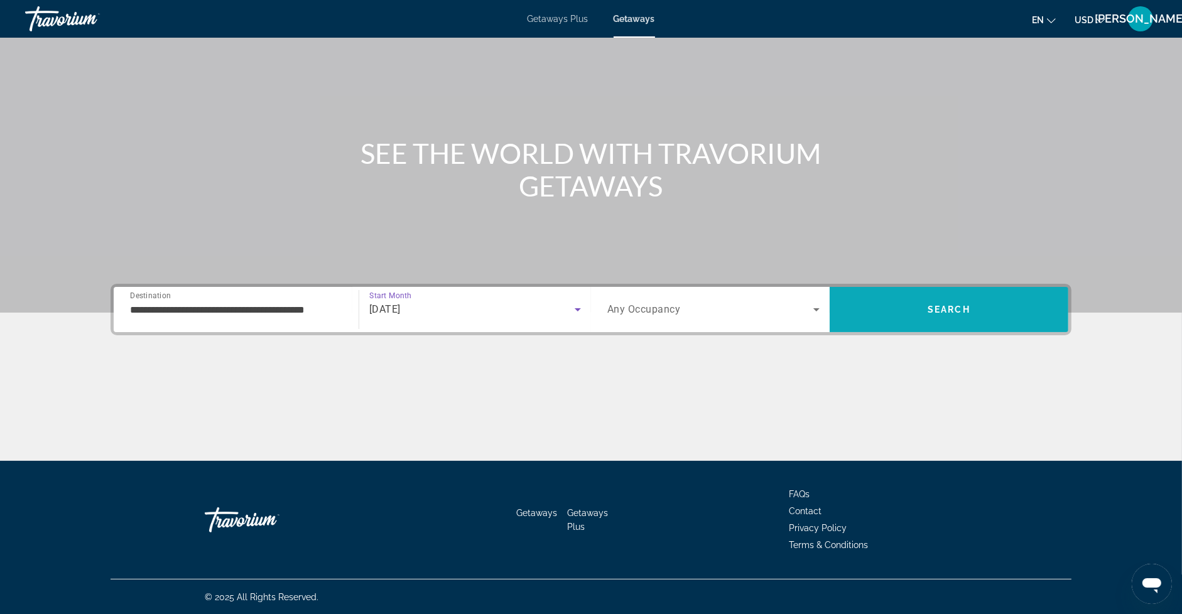
click at [873, 317] on span "Search" at bounding box center [949, 310] width 239 height 30
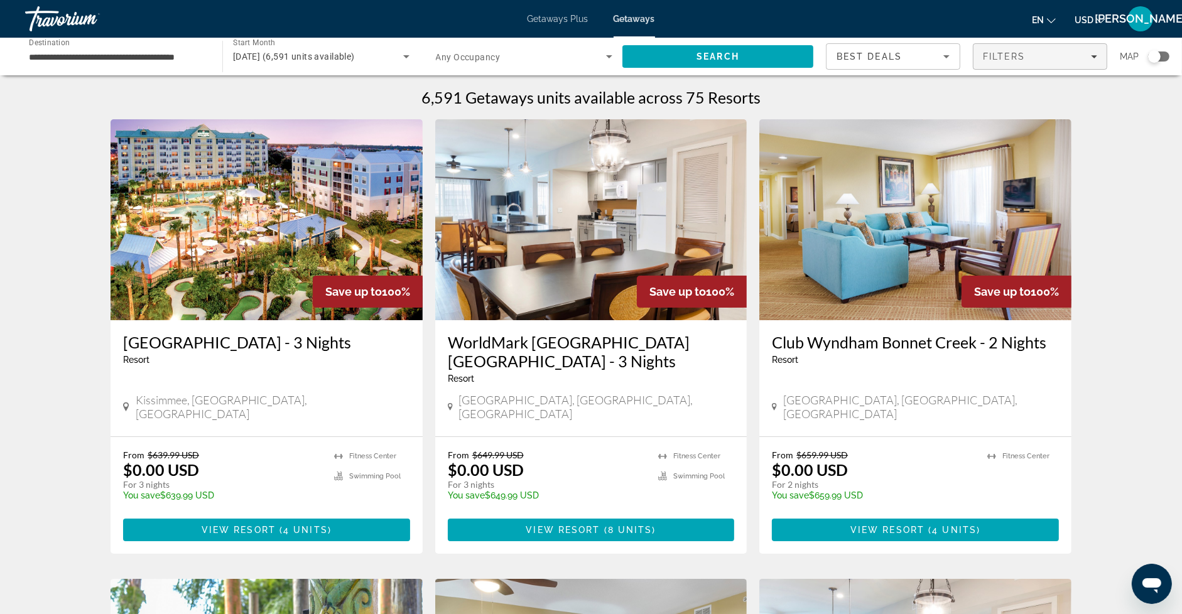
click at [1019, 58] on span "Filters" at bounding box center [1004, 57] width 43 height 10
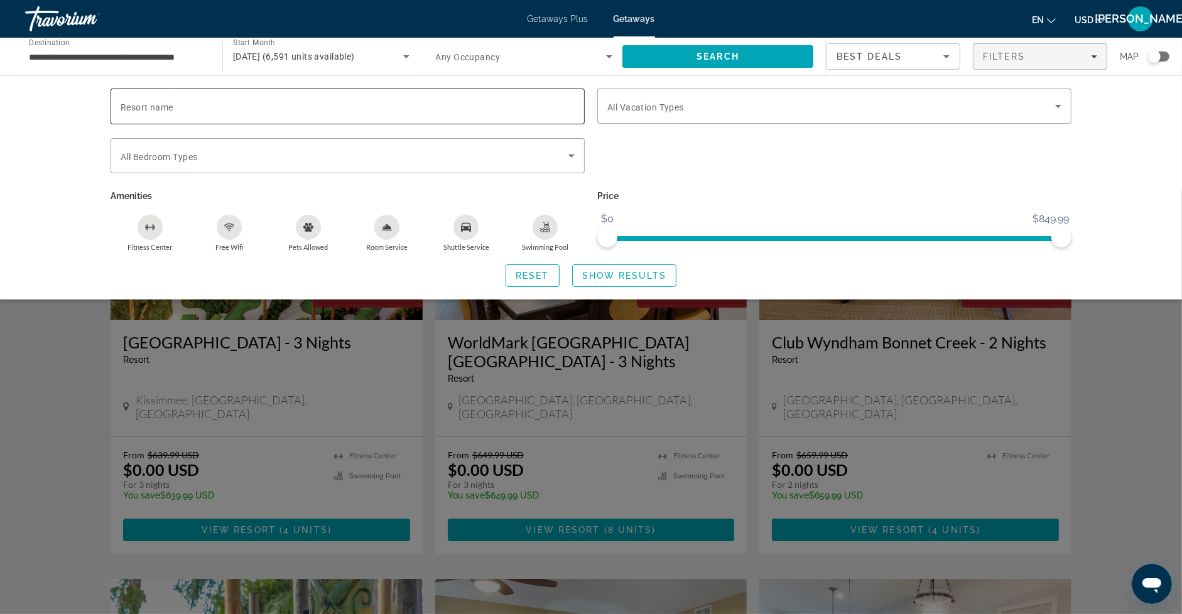
click at [307, 113] on div "Search widget" at bounding box center [348, 107] width 454 height 36
type input "******"
click at [631, 271] on span "Show Results" at bounding box center [624, 276] width 84 height 10
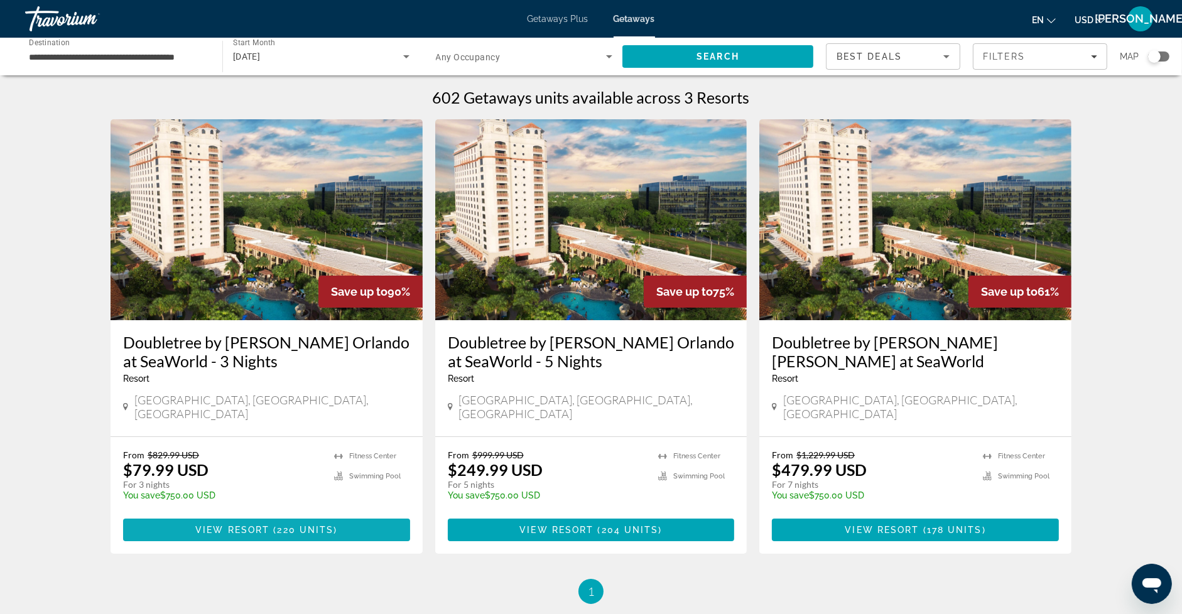
click at [312, 525] on span "220 units" at bounding box center [305, 530] width 57 height 10
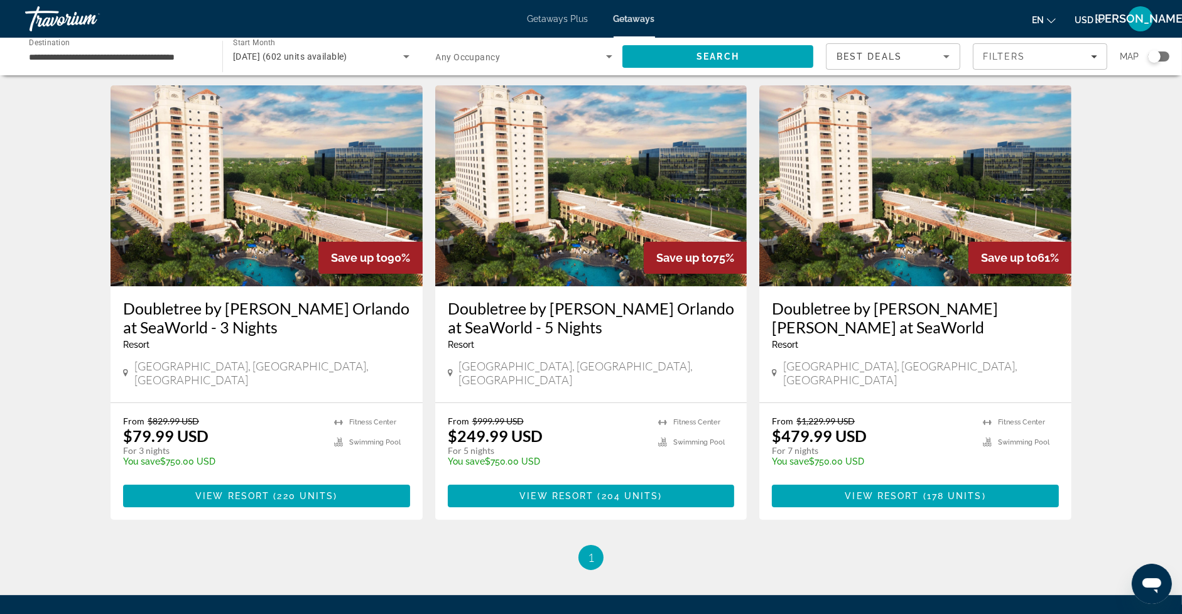
scroll to position [38, 0]
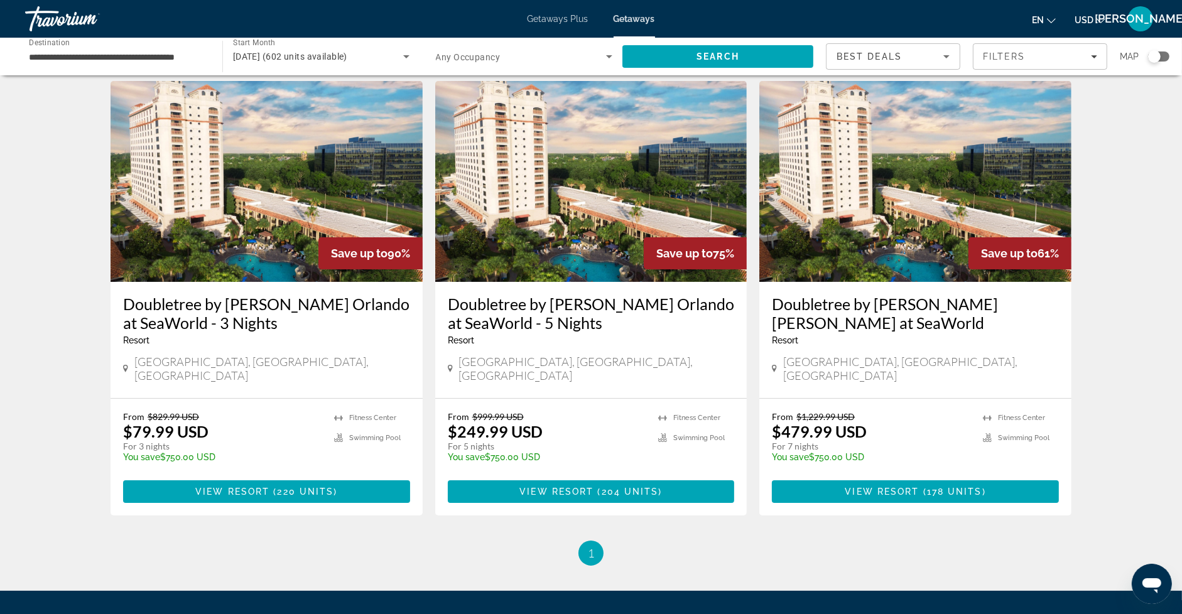
click at [555, 229] on img "Main content" at bounding box center [591, 181] width 312 height 201
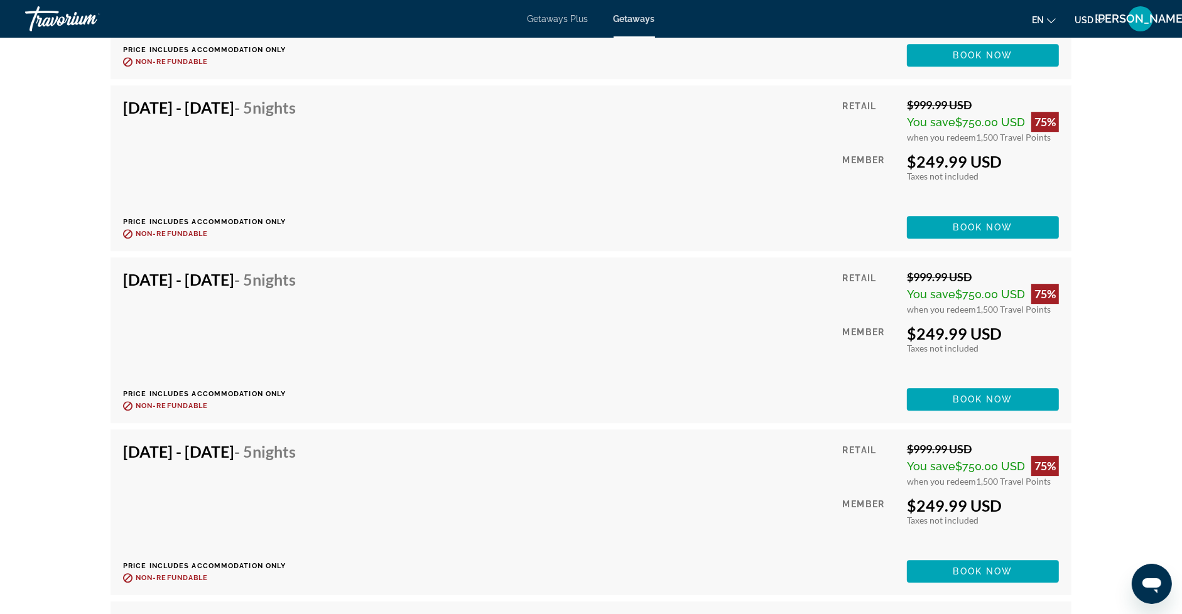
scroll to position [4091, 0]
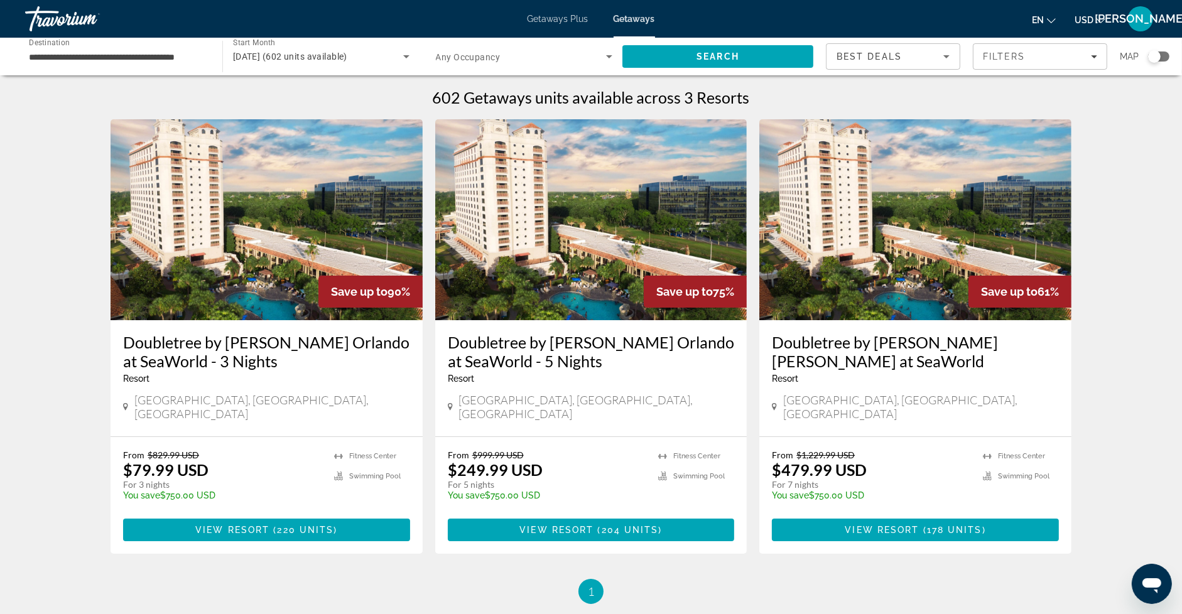
click at [287, 266] on img "Main content" at bounding box center [267, 219] width 312 height 201
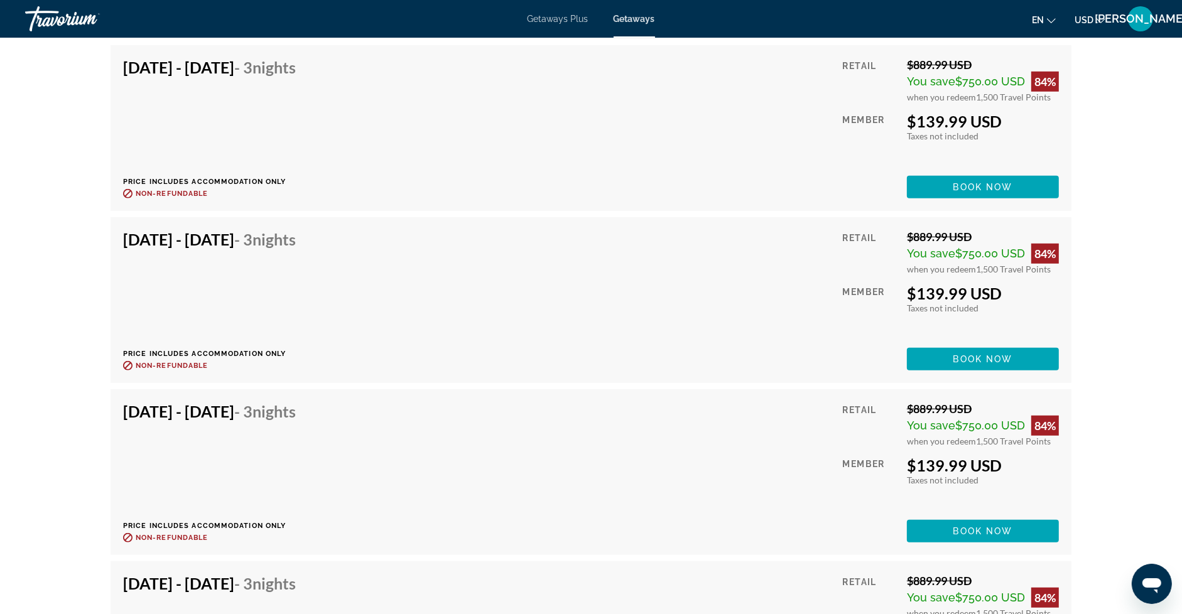
scroll to position [11533, 0]
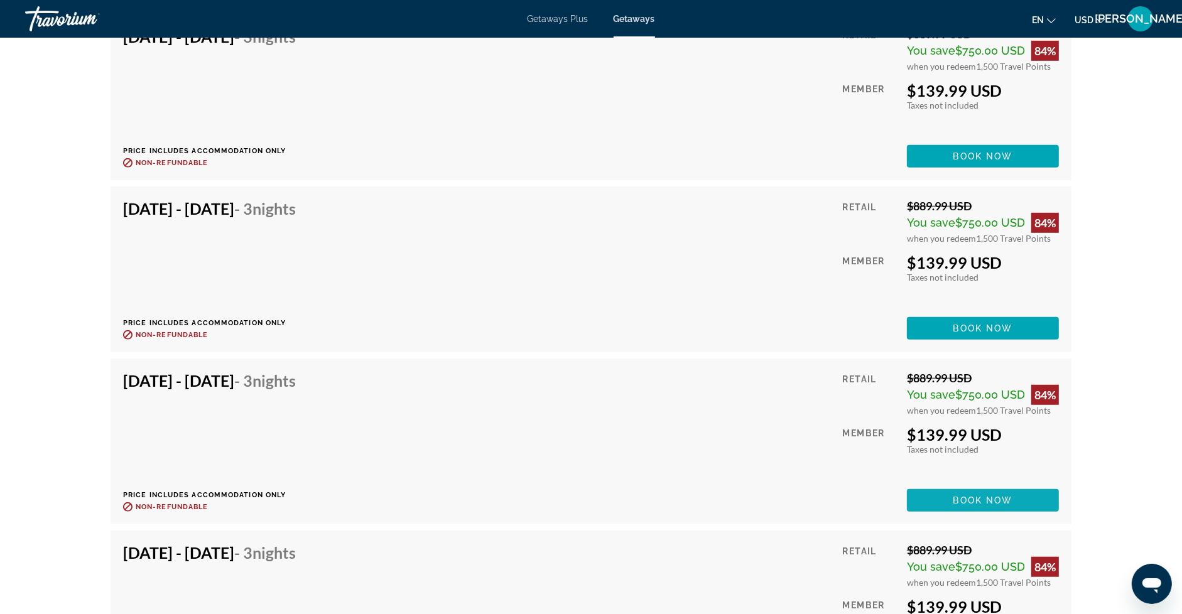
click at [949, 492] on span "Main content" at bounding box center [983, 501] width 152 height 30
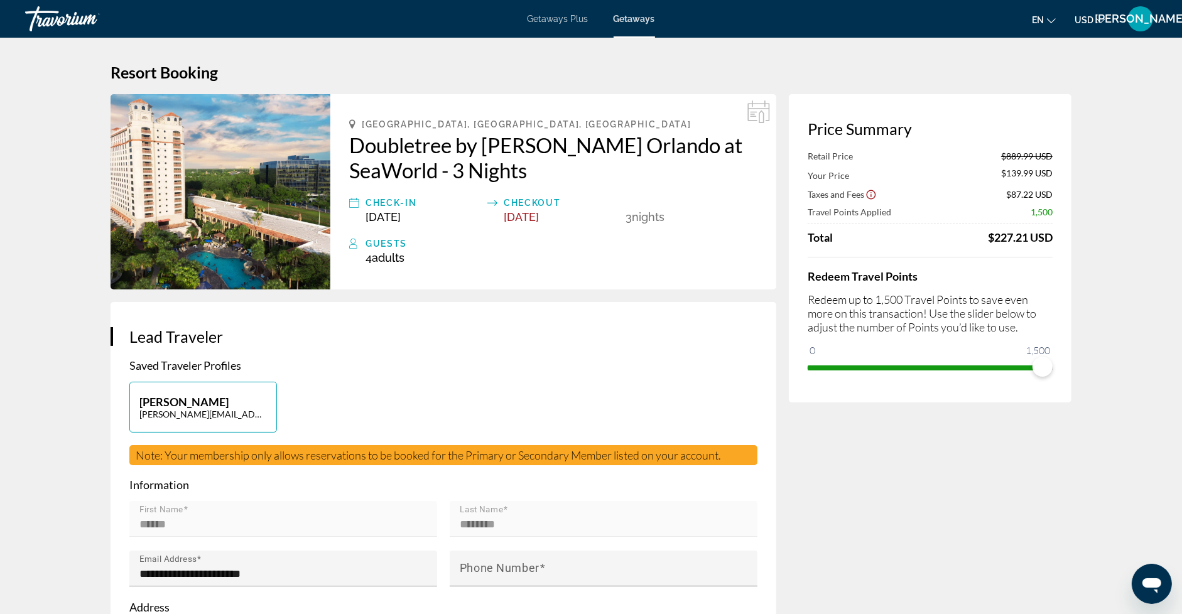
click at [566, 19] on span "Getaways Plus" at bounding box center [558, 19] width 61 height 10
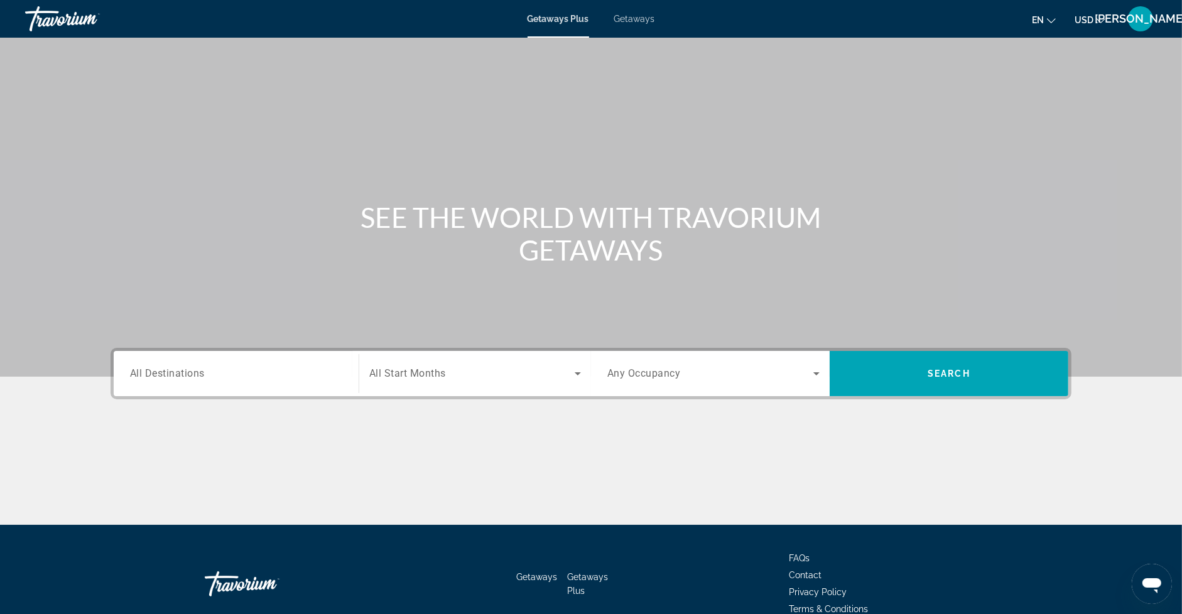
click at [624, 24] on div "Getaways Plus Getaways en English Español Français Italiano Português русский U…" at bounding box center [591, 19] width 1182 height 33
click at [628, 20] on span "Getaways" at bounding box center [634, 19] width 41 height 10
click at [216, 373] on input "Destination All Destinations" at bounding box center [236, 374] width 212 height 15
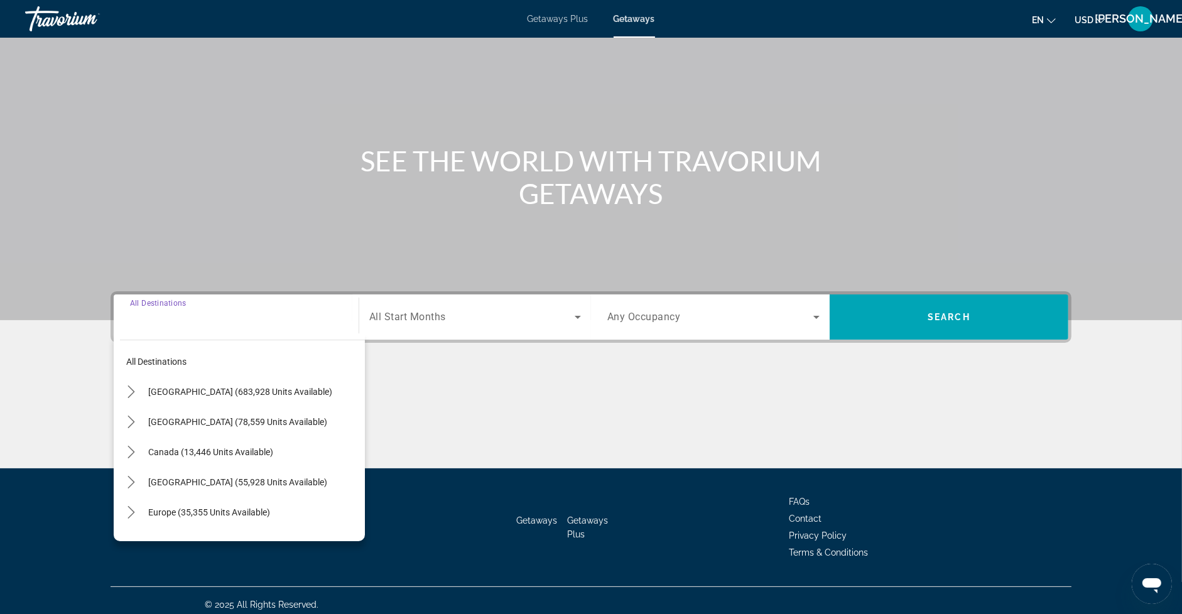
scroll to position [64, 0]
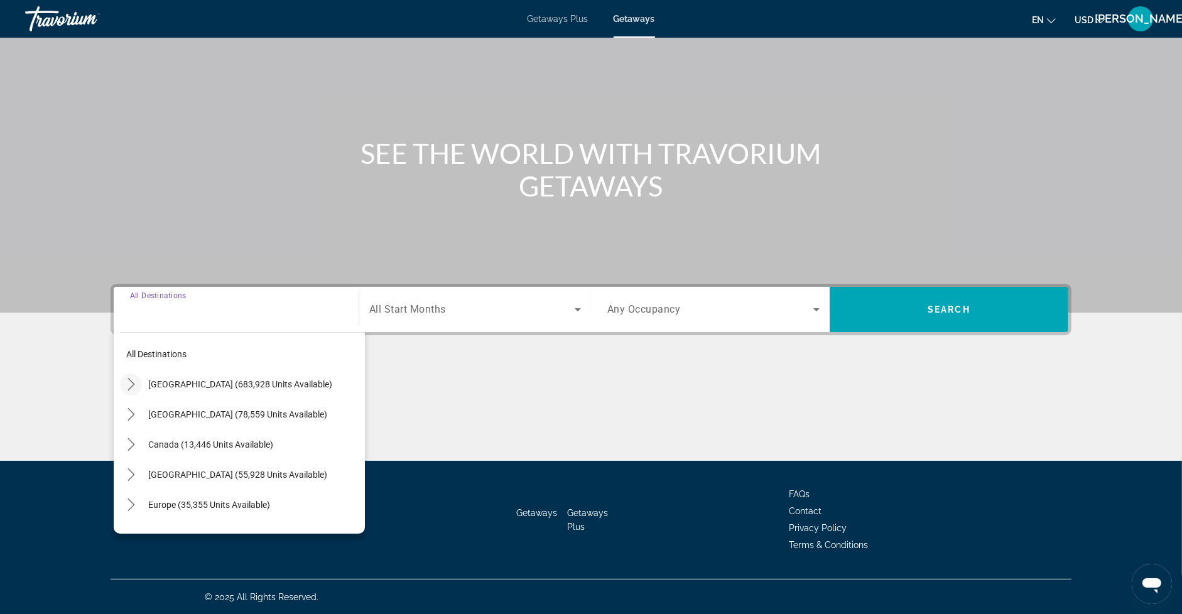
click at [131, 384] on icon "Toggle United States (683,928 units available) submenu" at bounding box center [131, 384] width 13 height 13
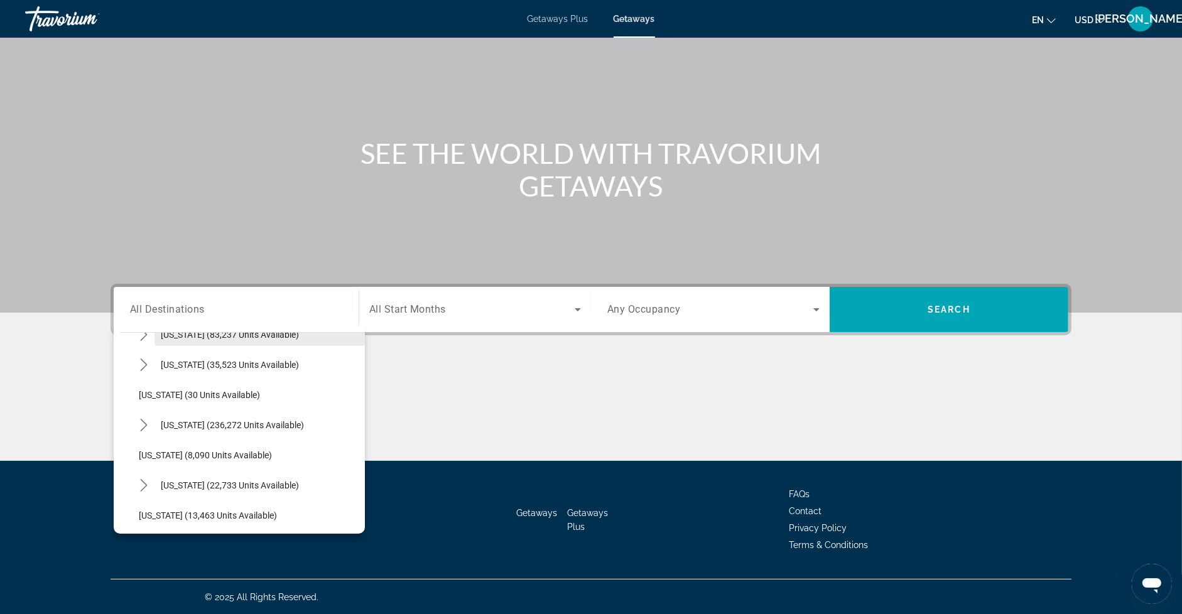
scroll to position [141, 0]
click at [145, 424] on icon "Toggle Florida (236,272 units available) submenu" at bounding box center [143, 424] width 7 height 13
click at [182, 450] on span "Orlando & Disney Area (97,117 units available)" at bounding box center [240, 455] width 179 height 10
type input "**********"
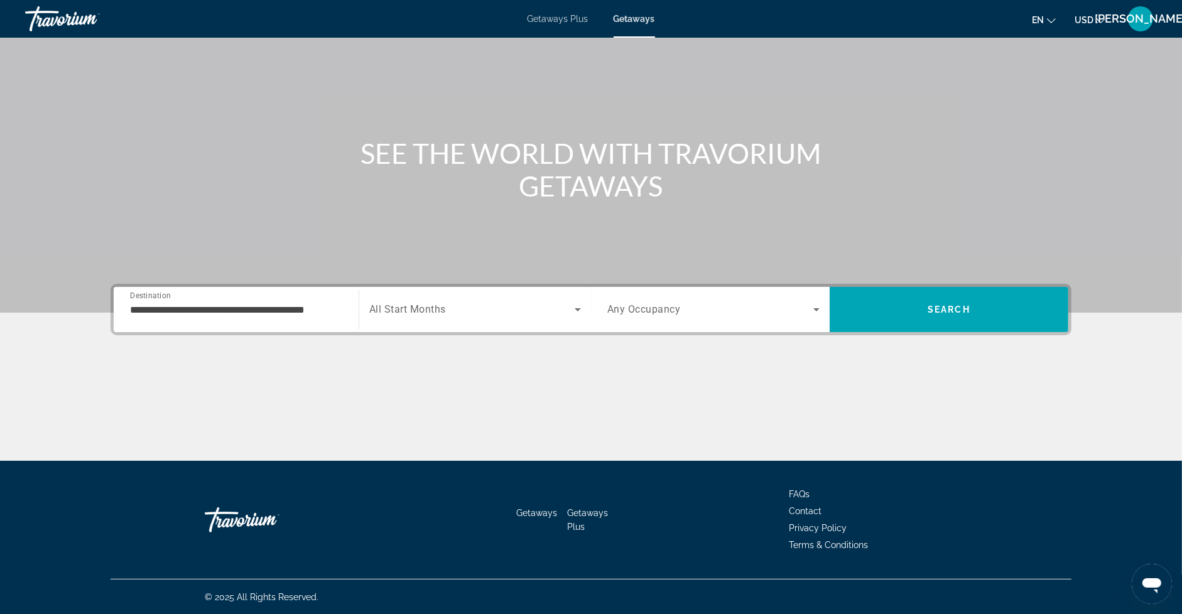
click at [433, 306] on span "All Start Months" at bounding box center [407, 310] width 77 height 12
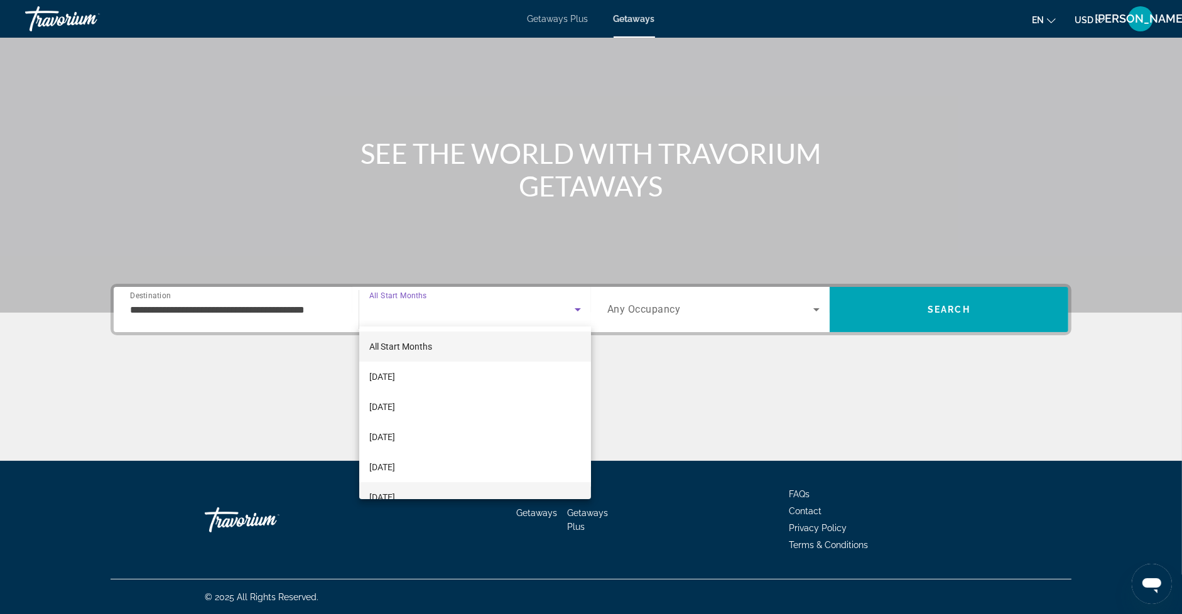
click at [430, 491] on mat-option "February 2026" at bounding box center [475, 497] width 232 height 30
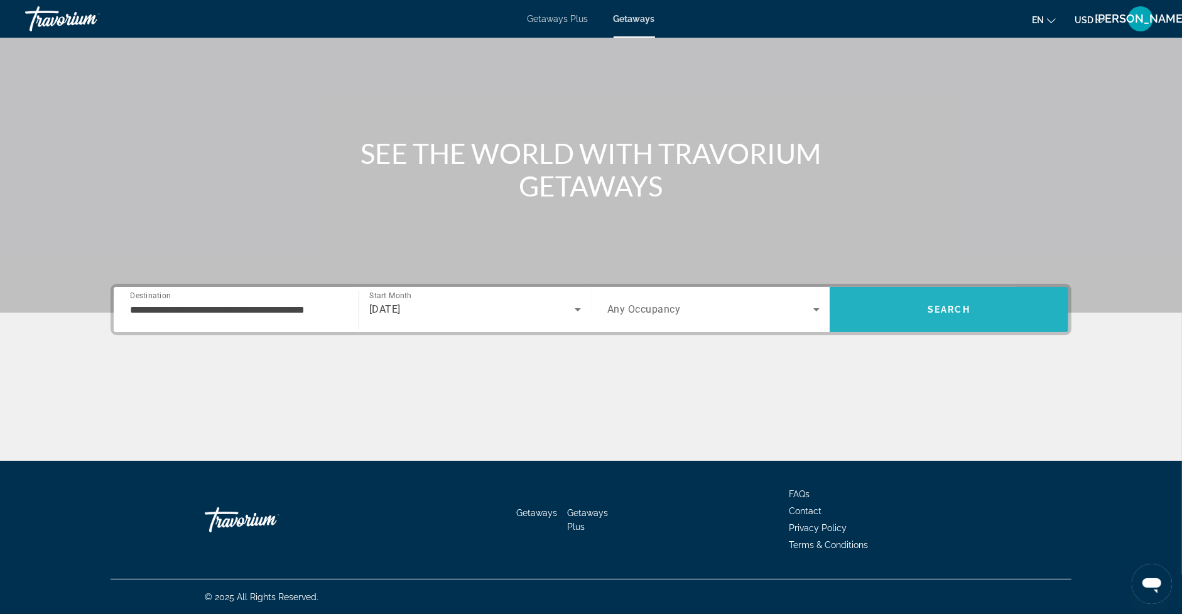
click at [883, 305] on span "Search" at bounding box center [949, 310] width 239 height 30
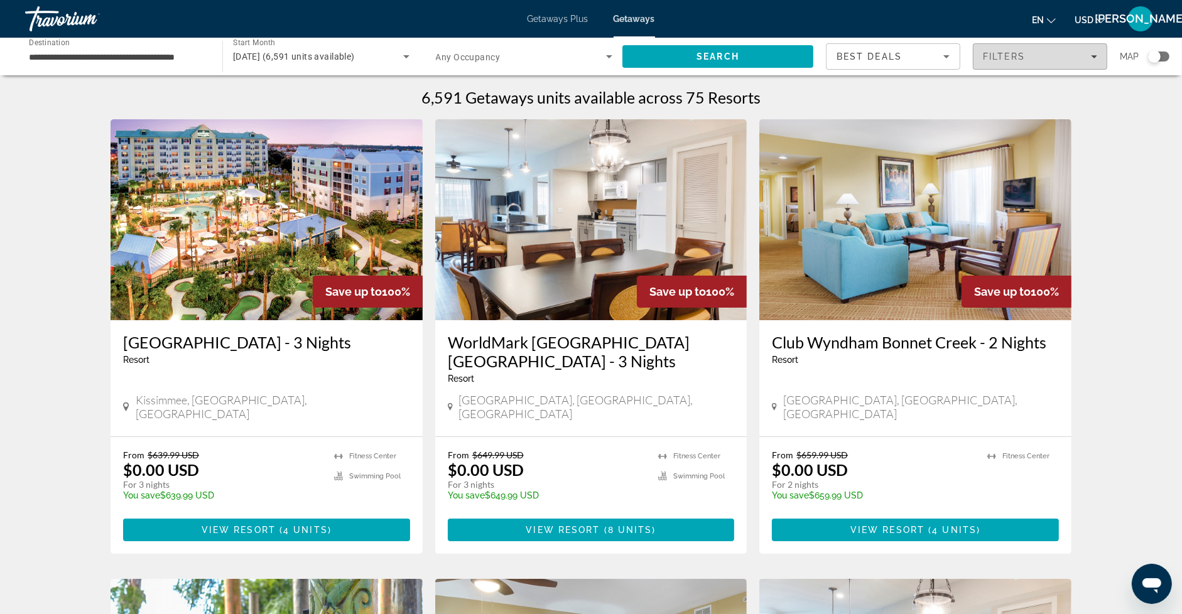
click at [1033, 58] on div "Filters" at bounding box center [1040, 57] width 114 height 10
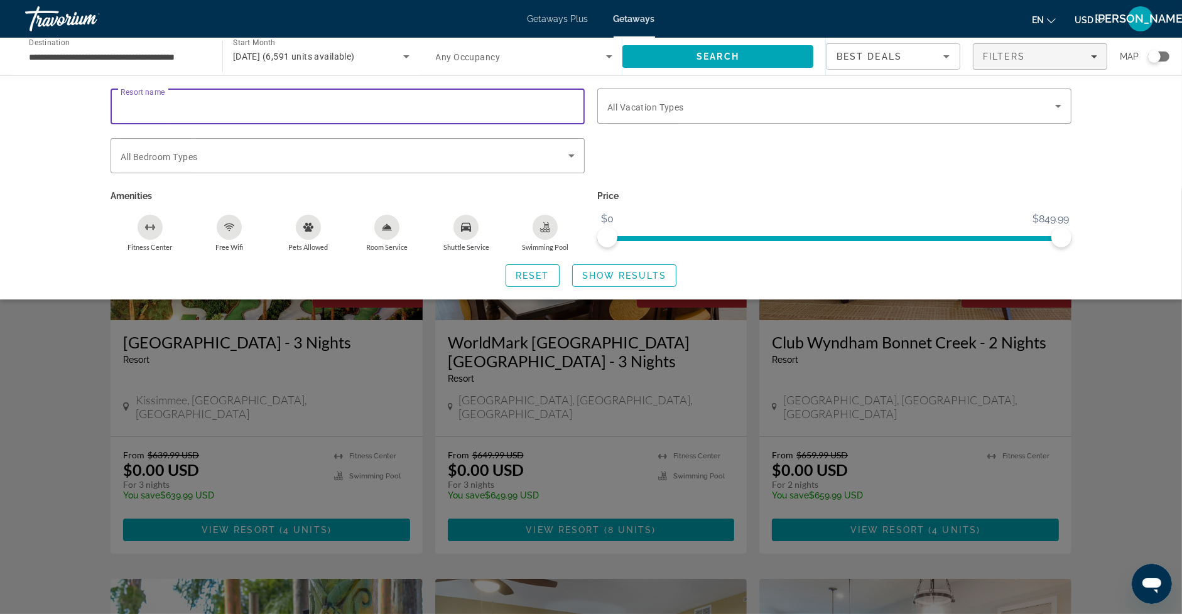
click at [400, 110] on input "Resort name" at bounding box center [348, 106] width 454 height 15
type input "******"
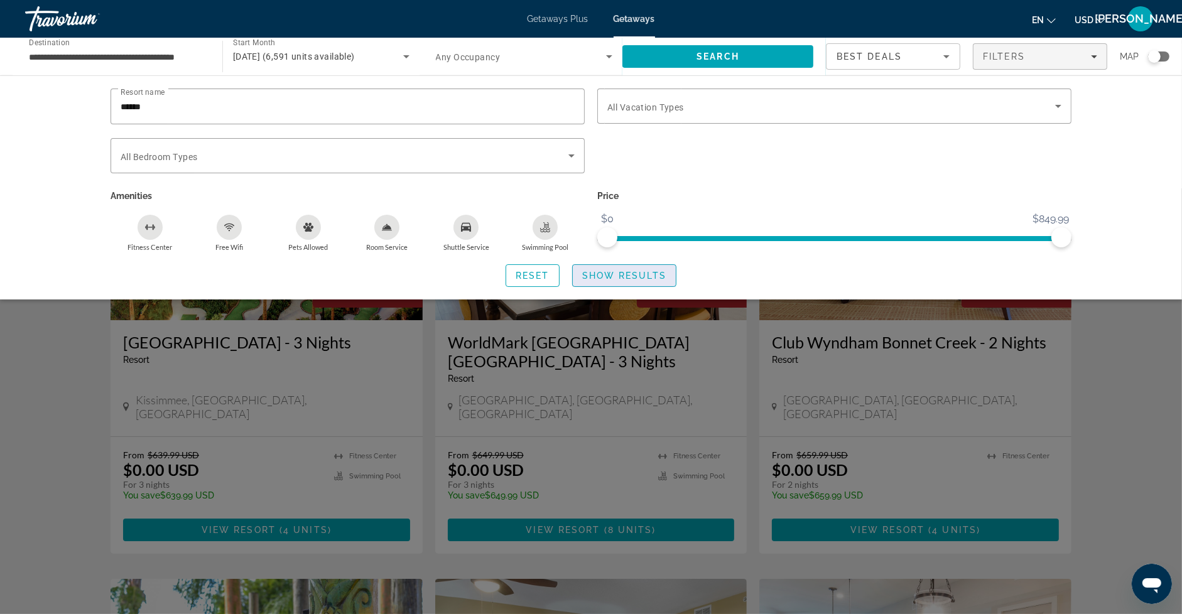
click at [596, 271] on span "Show Results" at bounding box center [624, 276] width 84 height 10
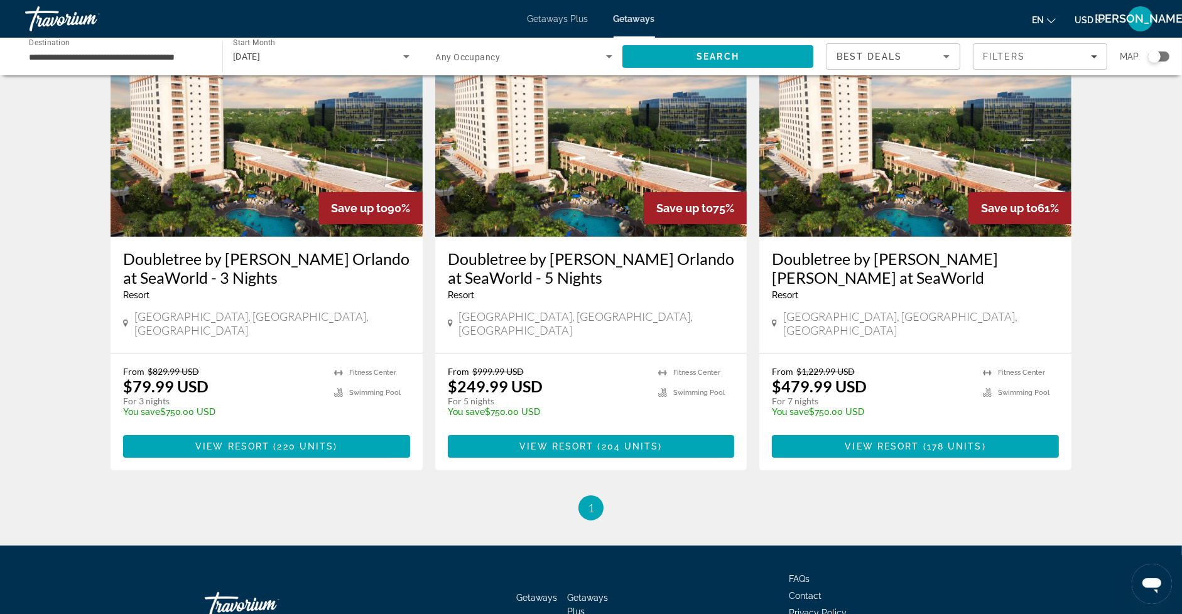
scroll to position [90, 0]
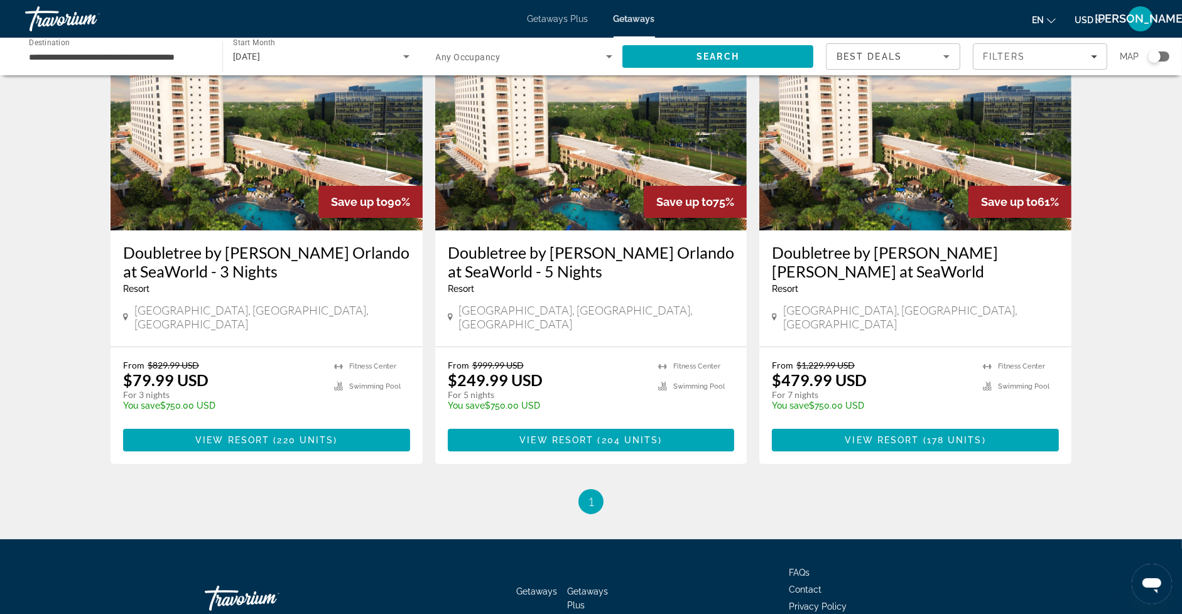
click at [288, 206] on img "Main content" at bounding box center [267, 130] width 312 height 201
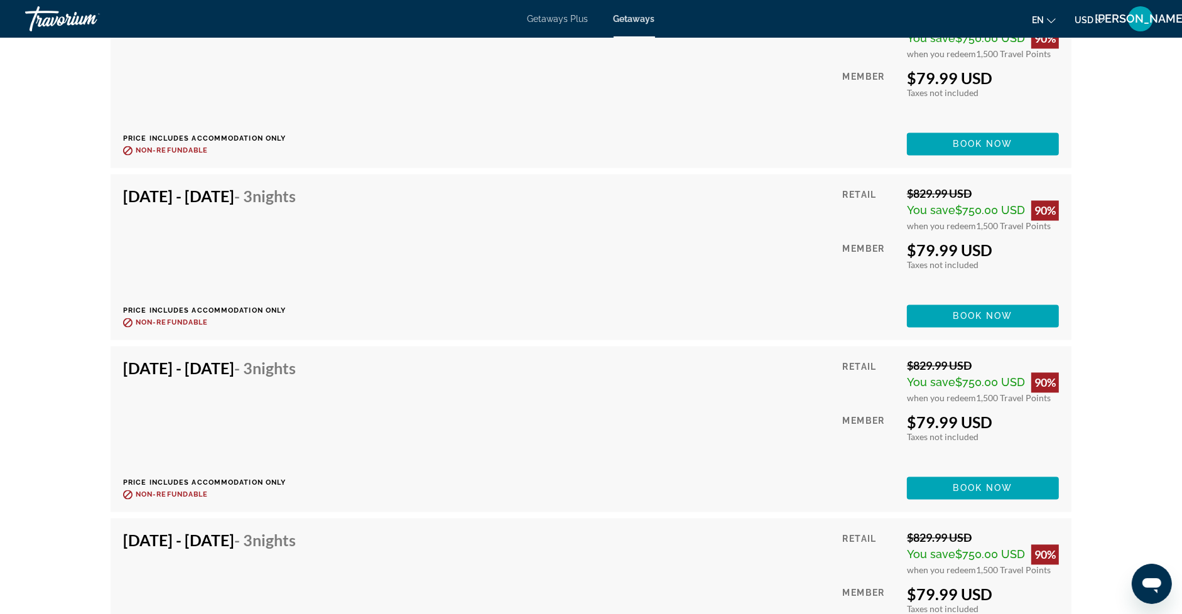
scroll to position [8104, 0]
